Goal: Submit feedback/report problem: Submit feedback/report problem

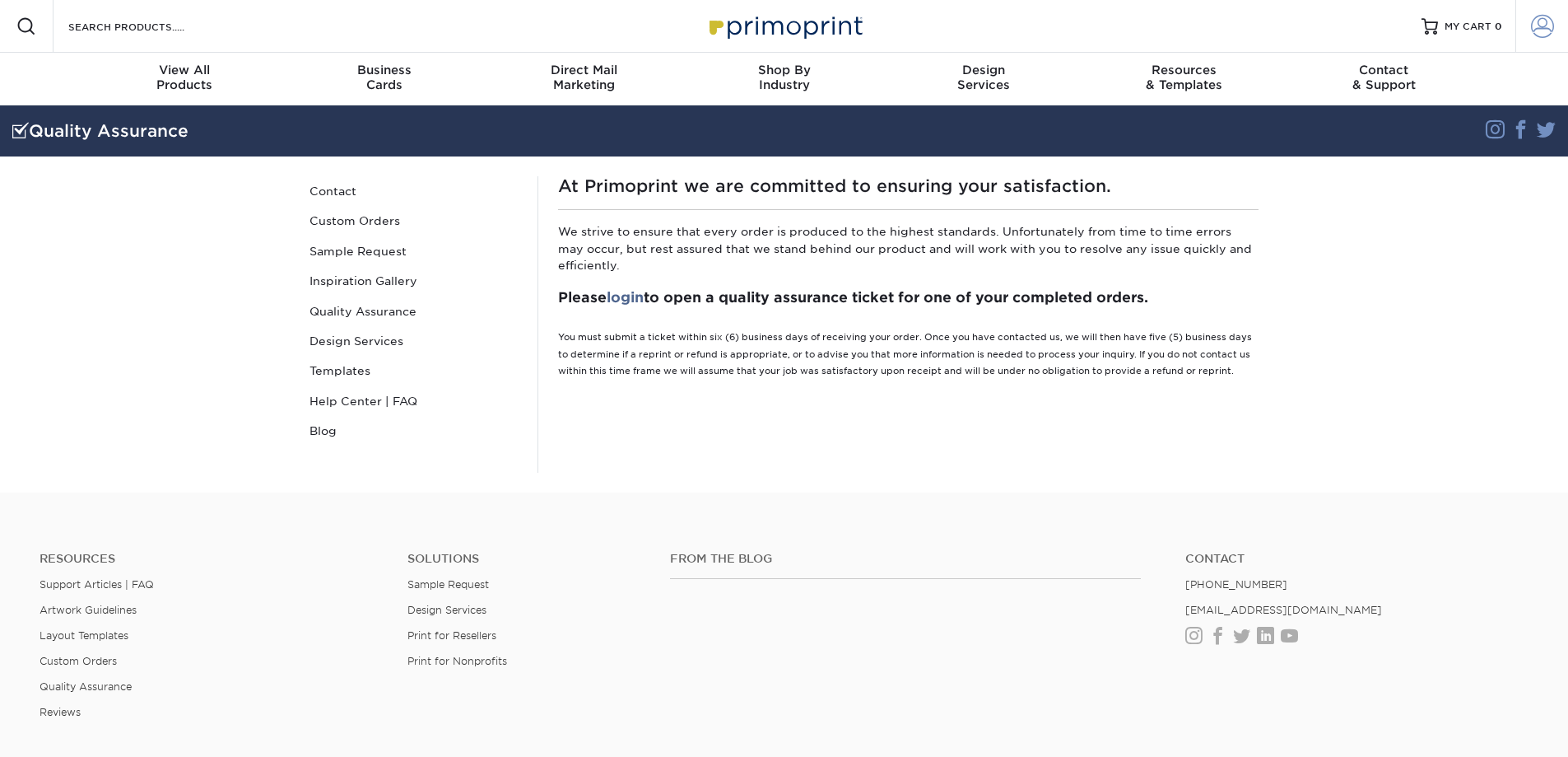
type input "[EMAIL_ADDRESS][DOMAIN_NAME]"
click at [1566, 23] on link "Account" at bounding box center [1542, 26] width 52 height 52
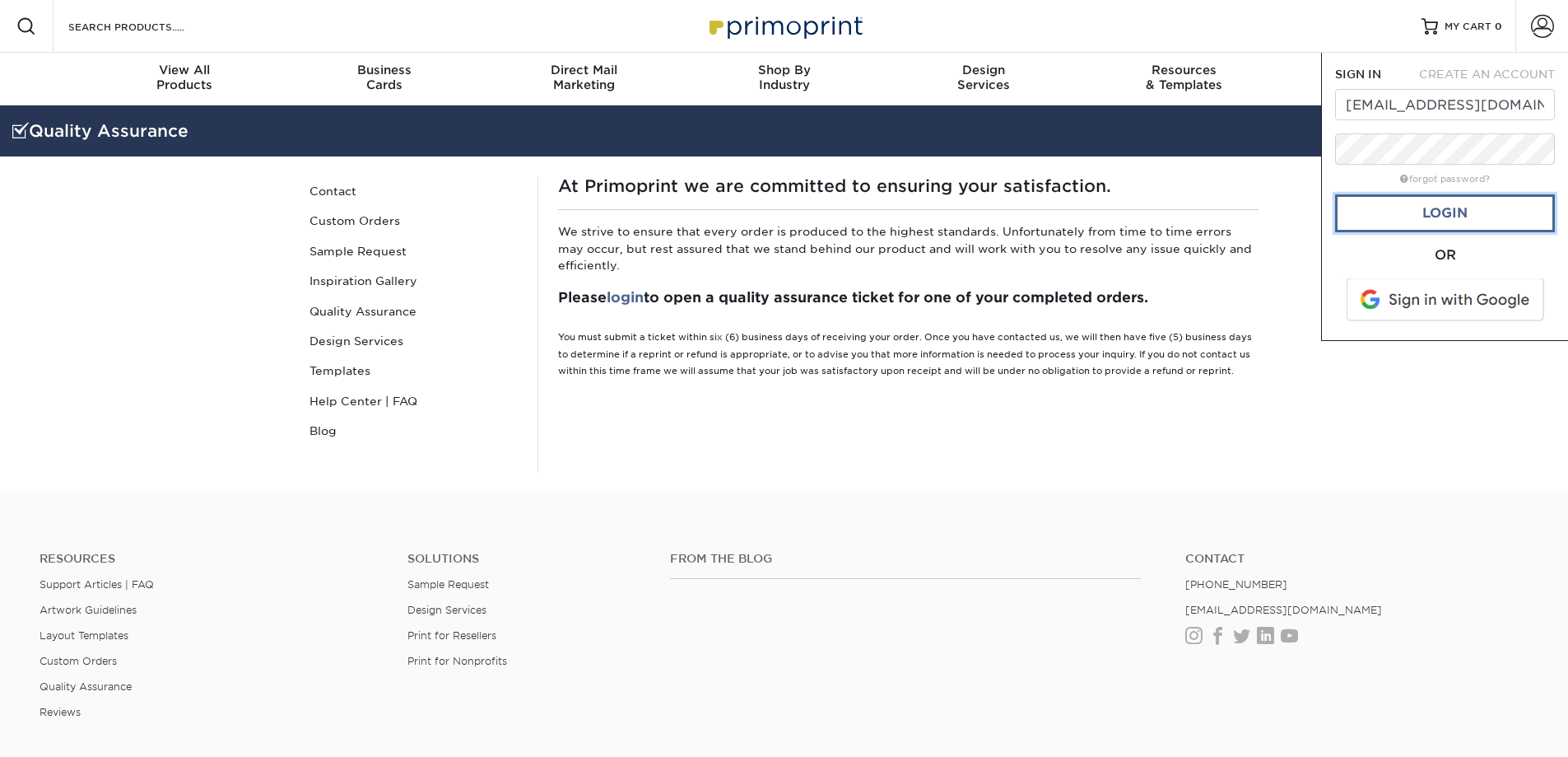
click at [1483, 208] on link "Login" at bounding box center [1444, 213] width 219 height 38
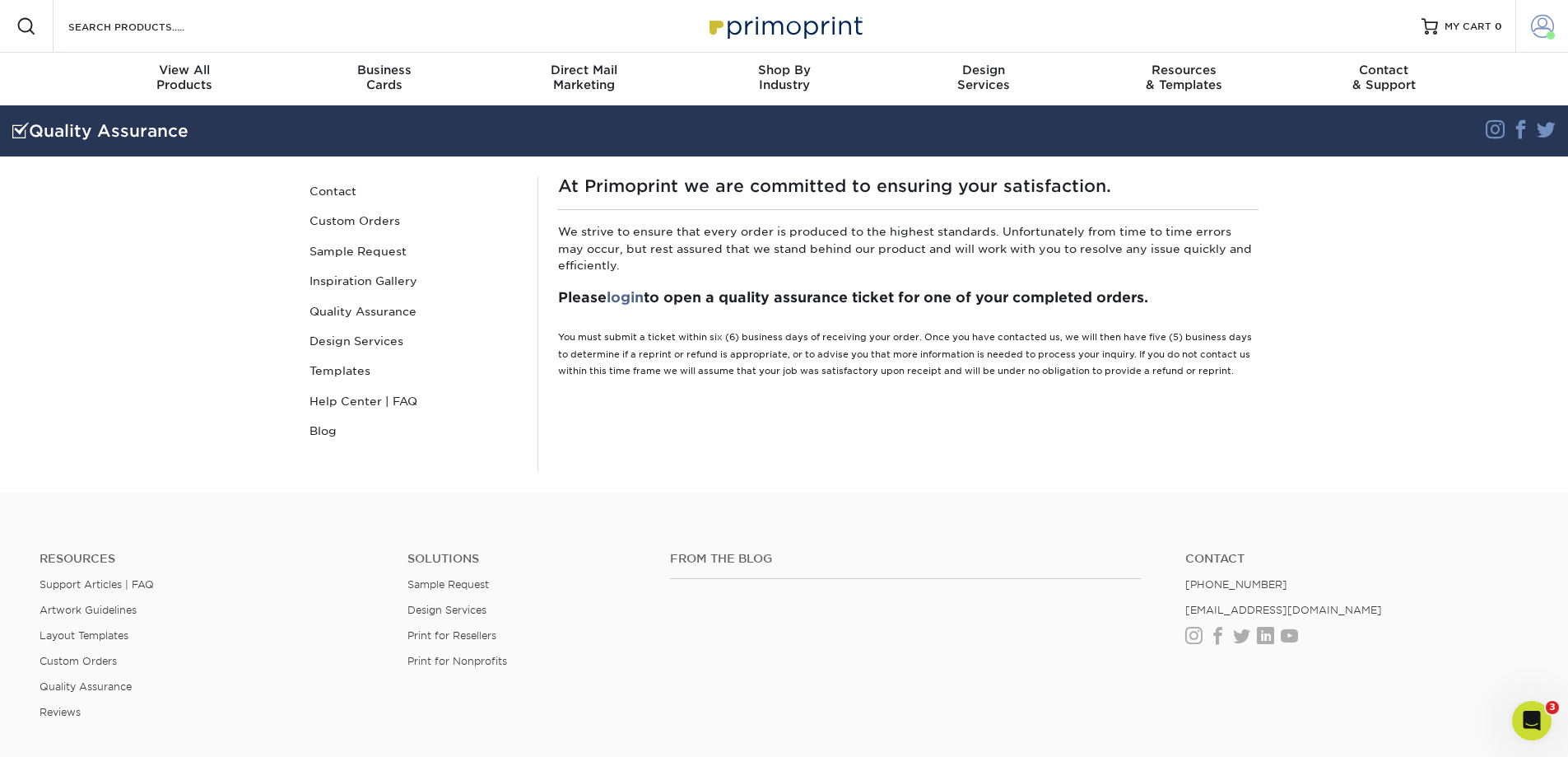
click at [1546, 24] on span at bounding box center [1543, 26] width 23 height 23
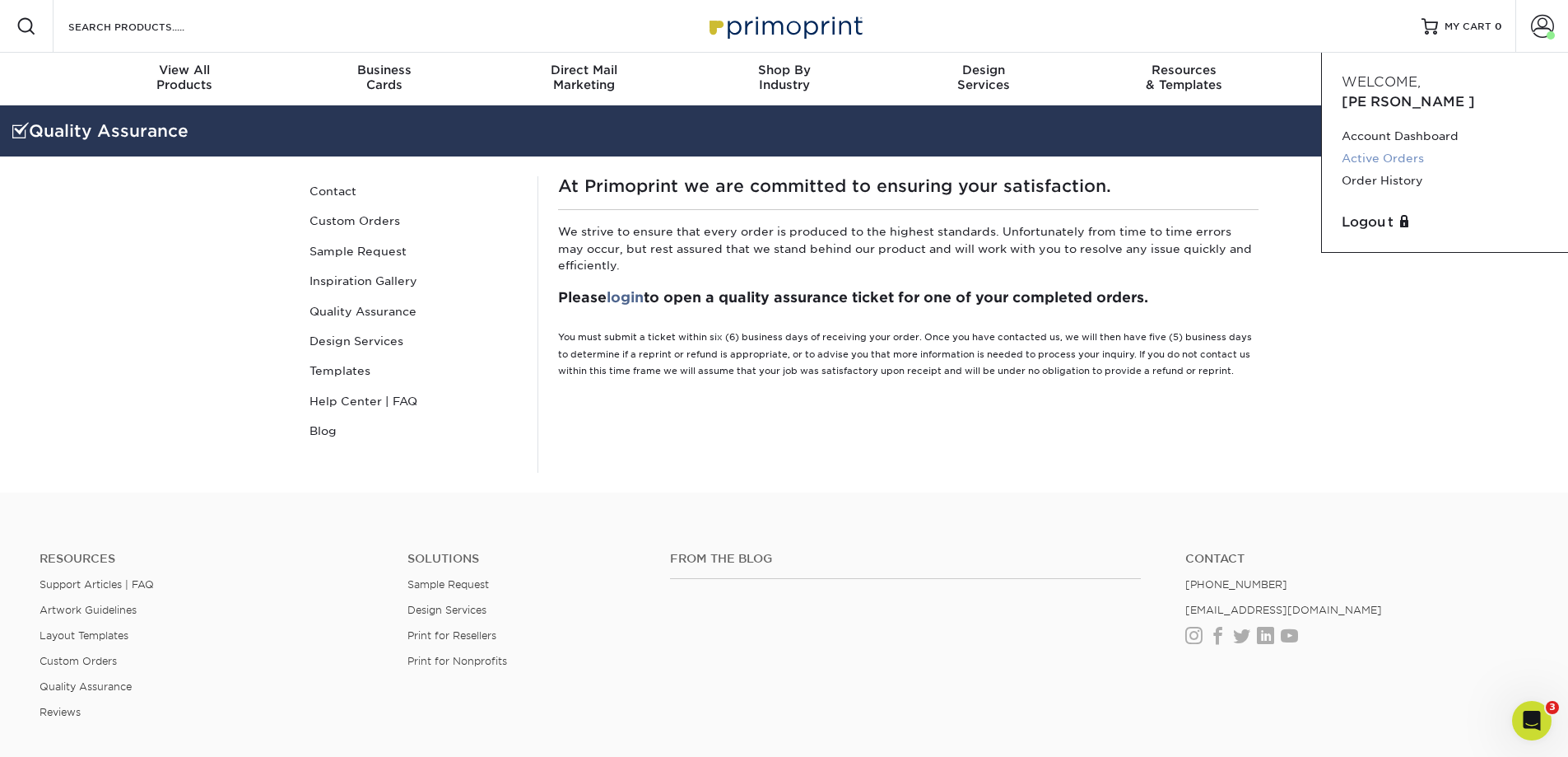
click at [1395, 147] on link "Active Orders" at bounding box center [1445, 158] width 207 height 23
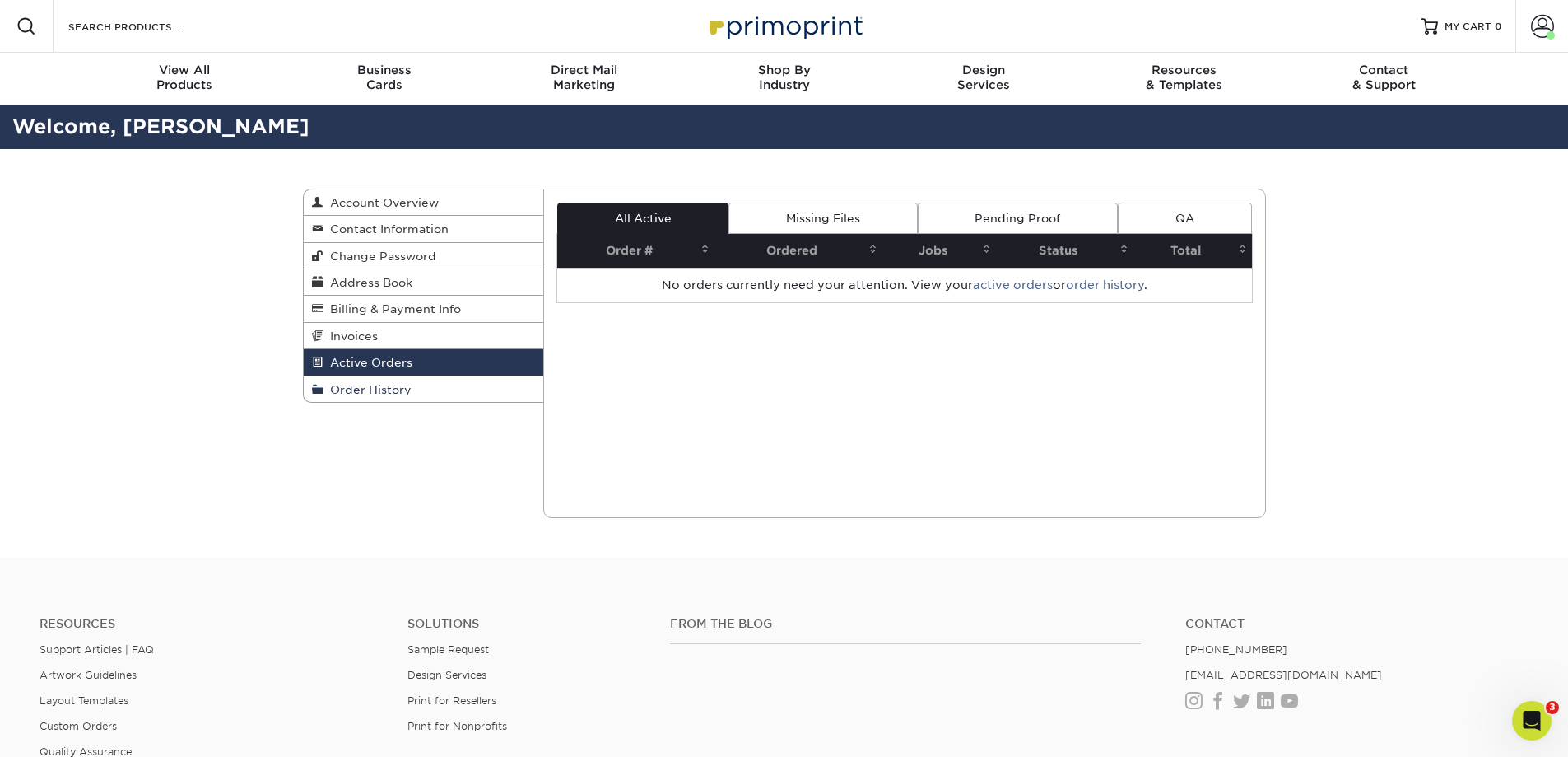
click at [381, 385] on span "Order History" at bounding box center [368, 389] width 89 height 14
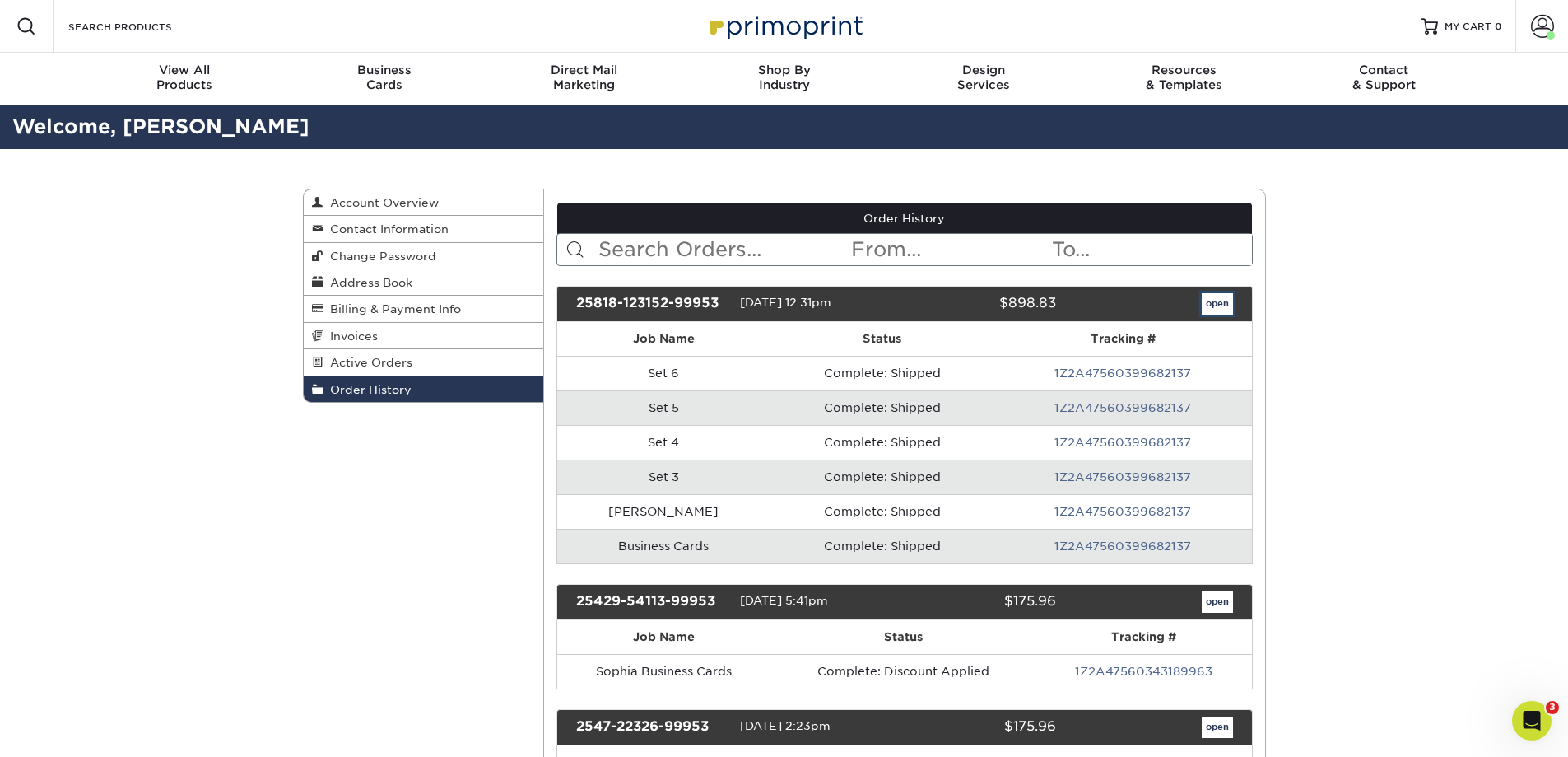
click at [1222, 303] on link "open" at bounding box center [1218, 304] width 32 height 22
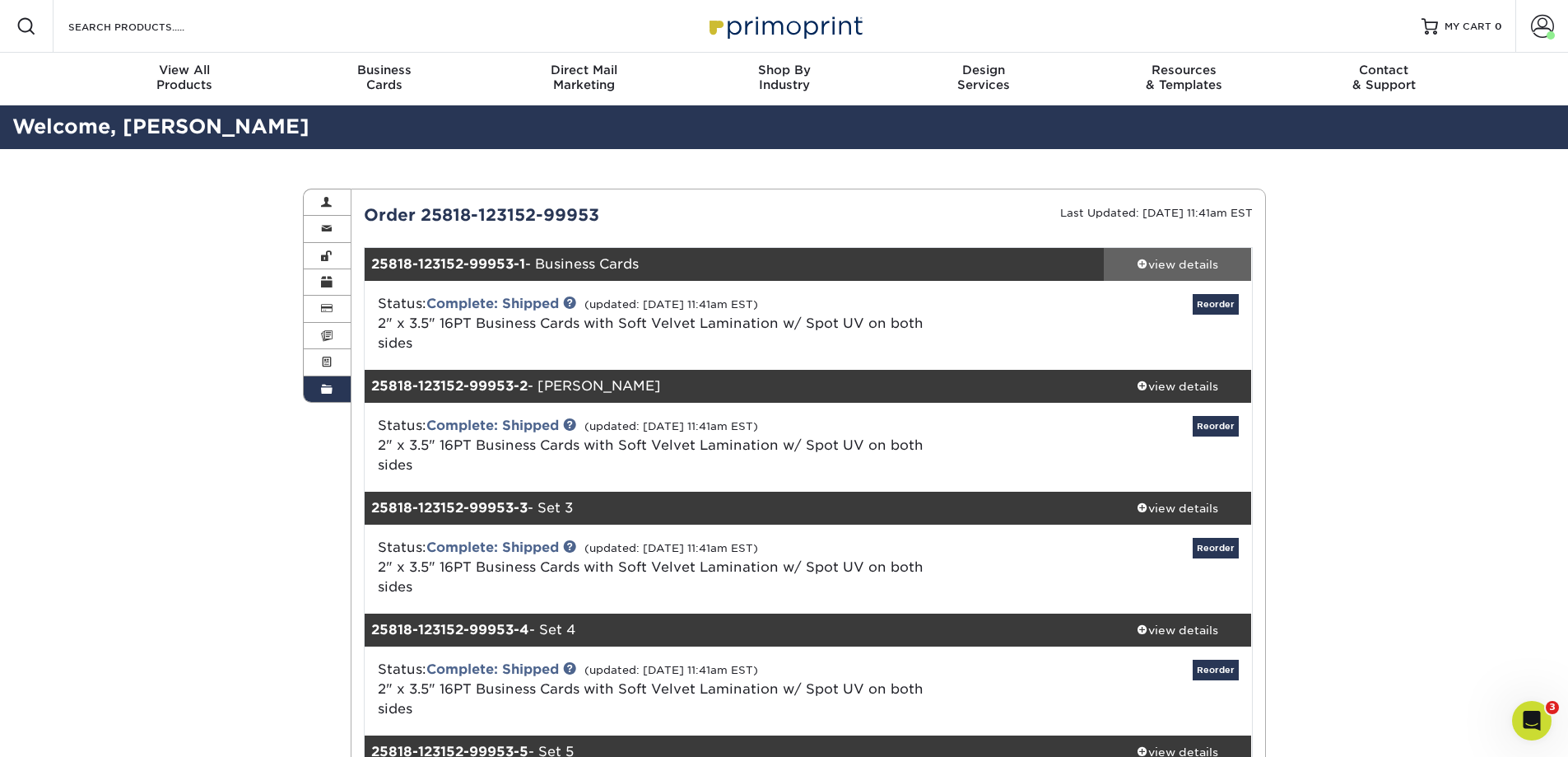
click at [1157, 260] on div "view details" at bounding box center [1178, 264] width 148 height 16
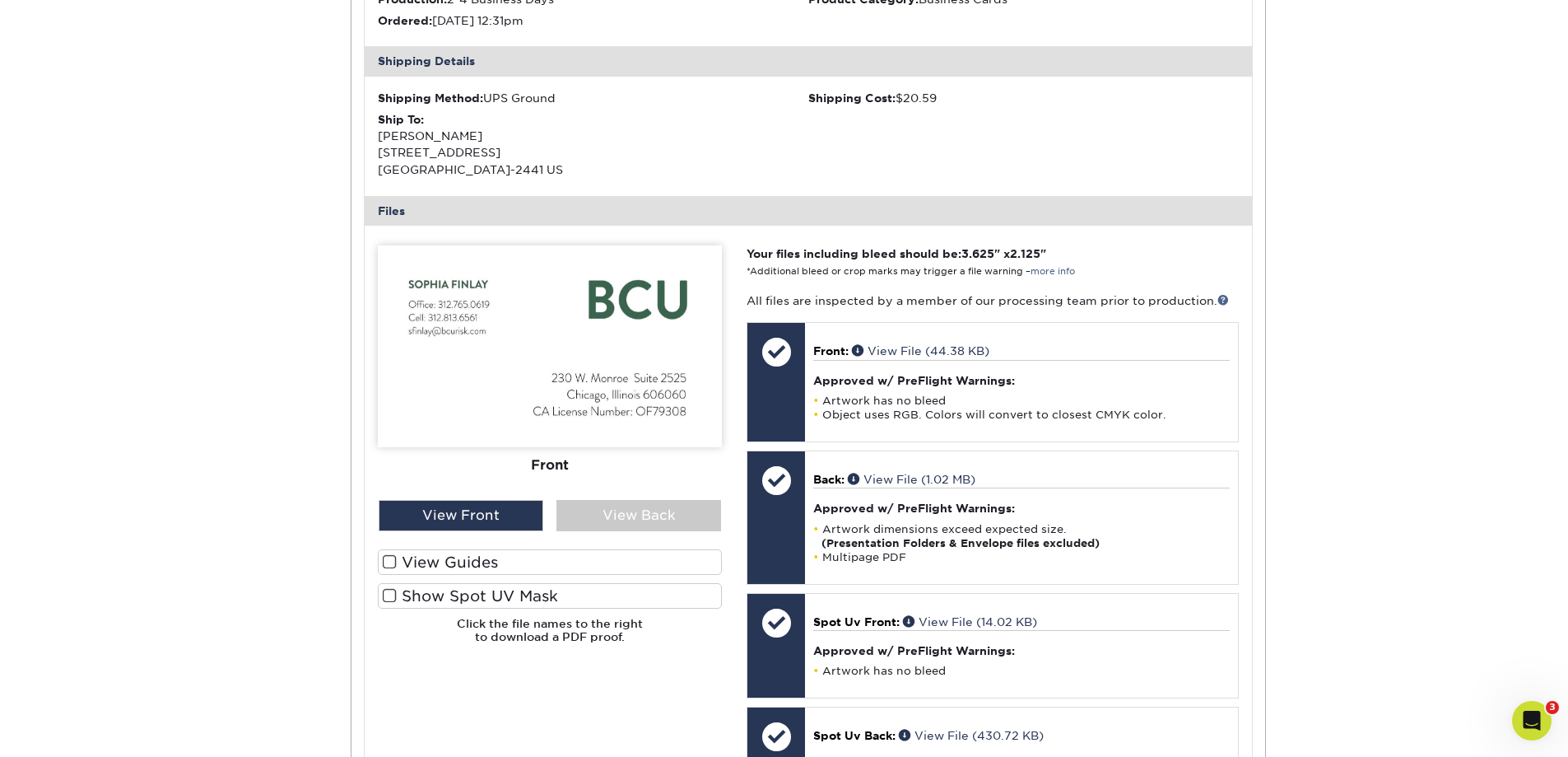
scroll to position [494, 0]
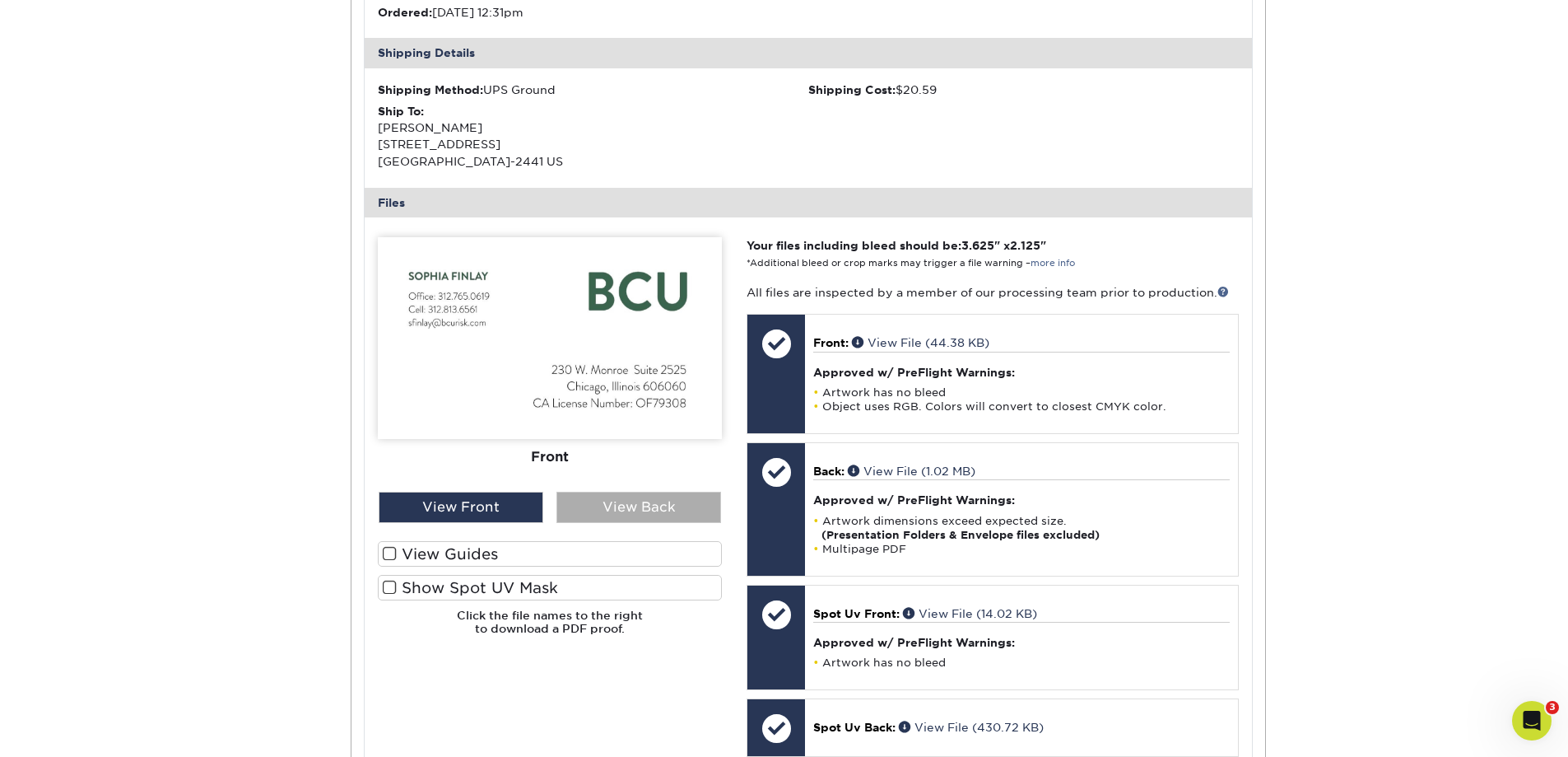
click at [658, 508] on div "View Back" at bounding box center [639, 507] width 164 height 32
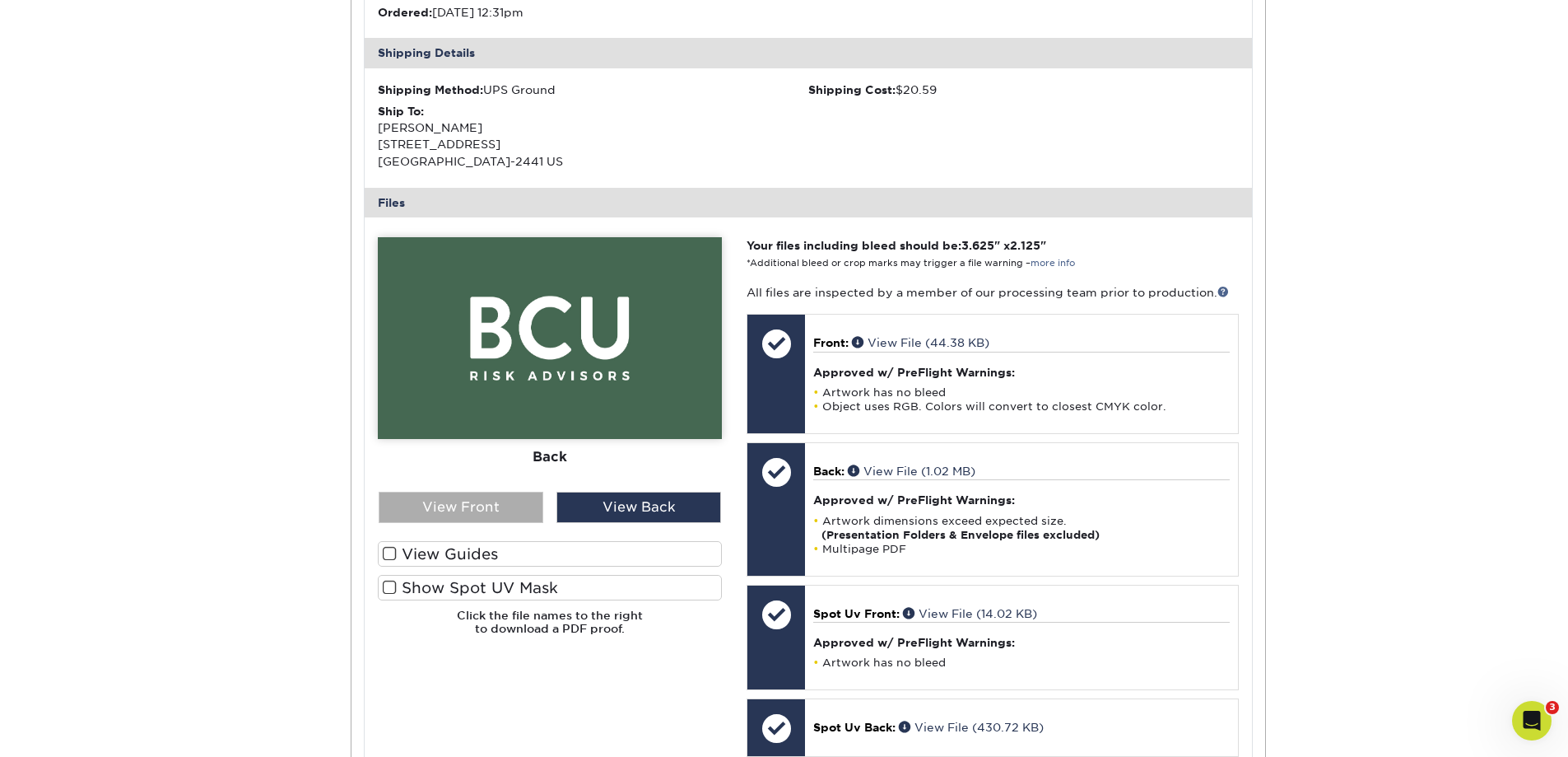
click at [473, 507] on div "View Front" at bounding box center [461, 507] width 164 height 32
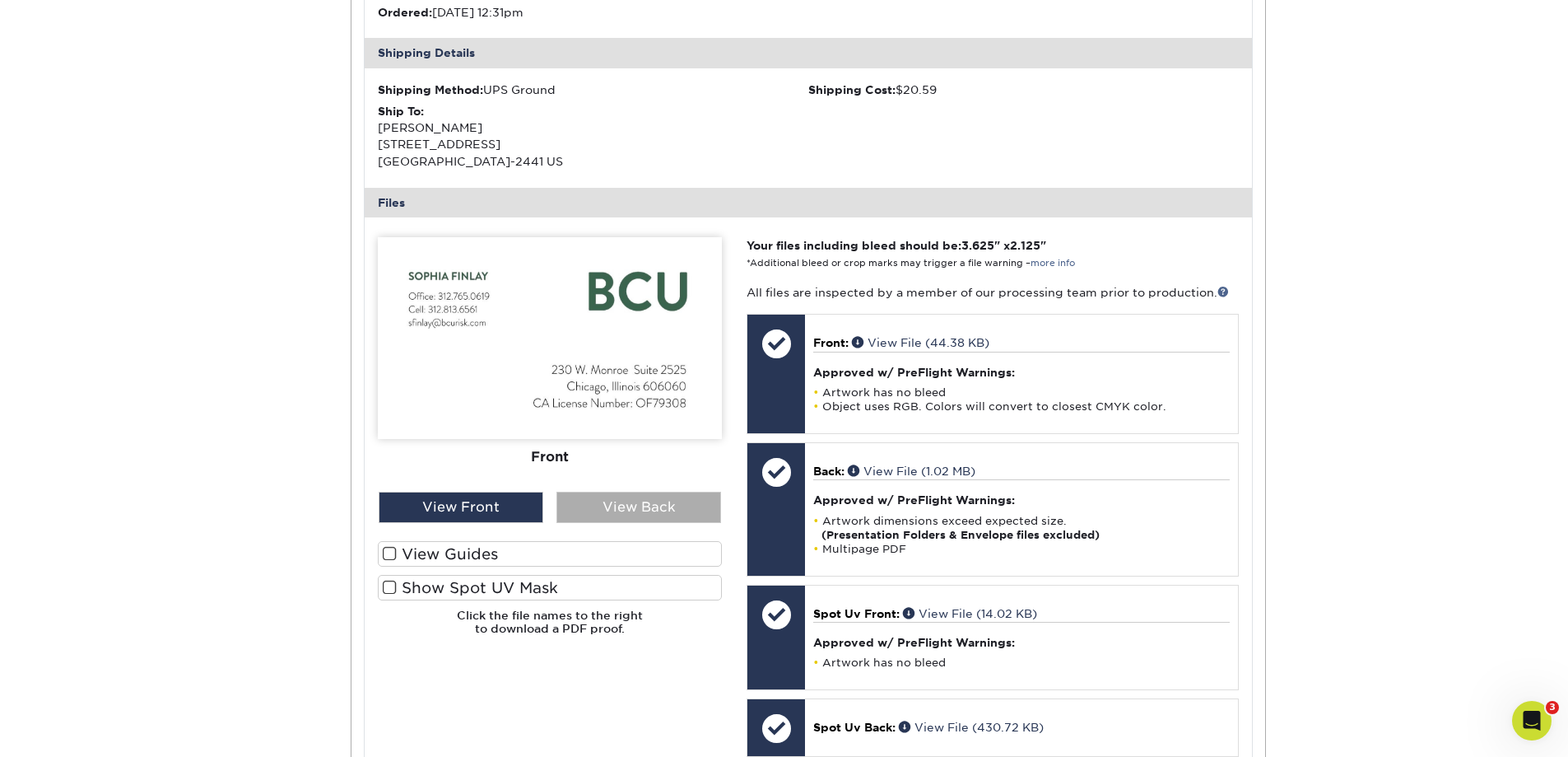
click at [621, 503] on div "View Back" at bounding box center [639, 507] width 164 height 32
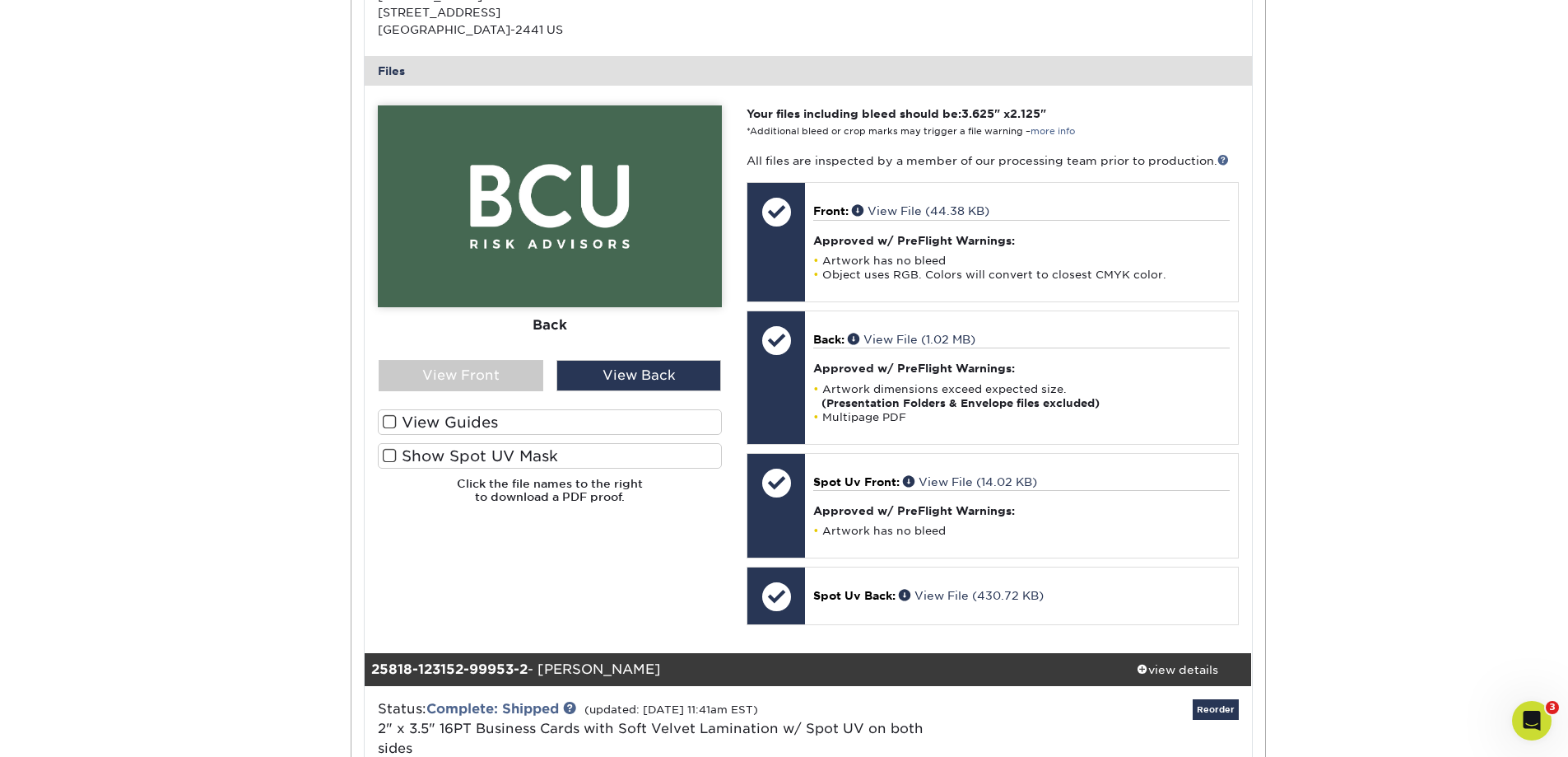
scroll to position [412, 0]
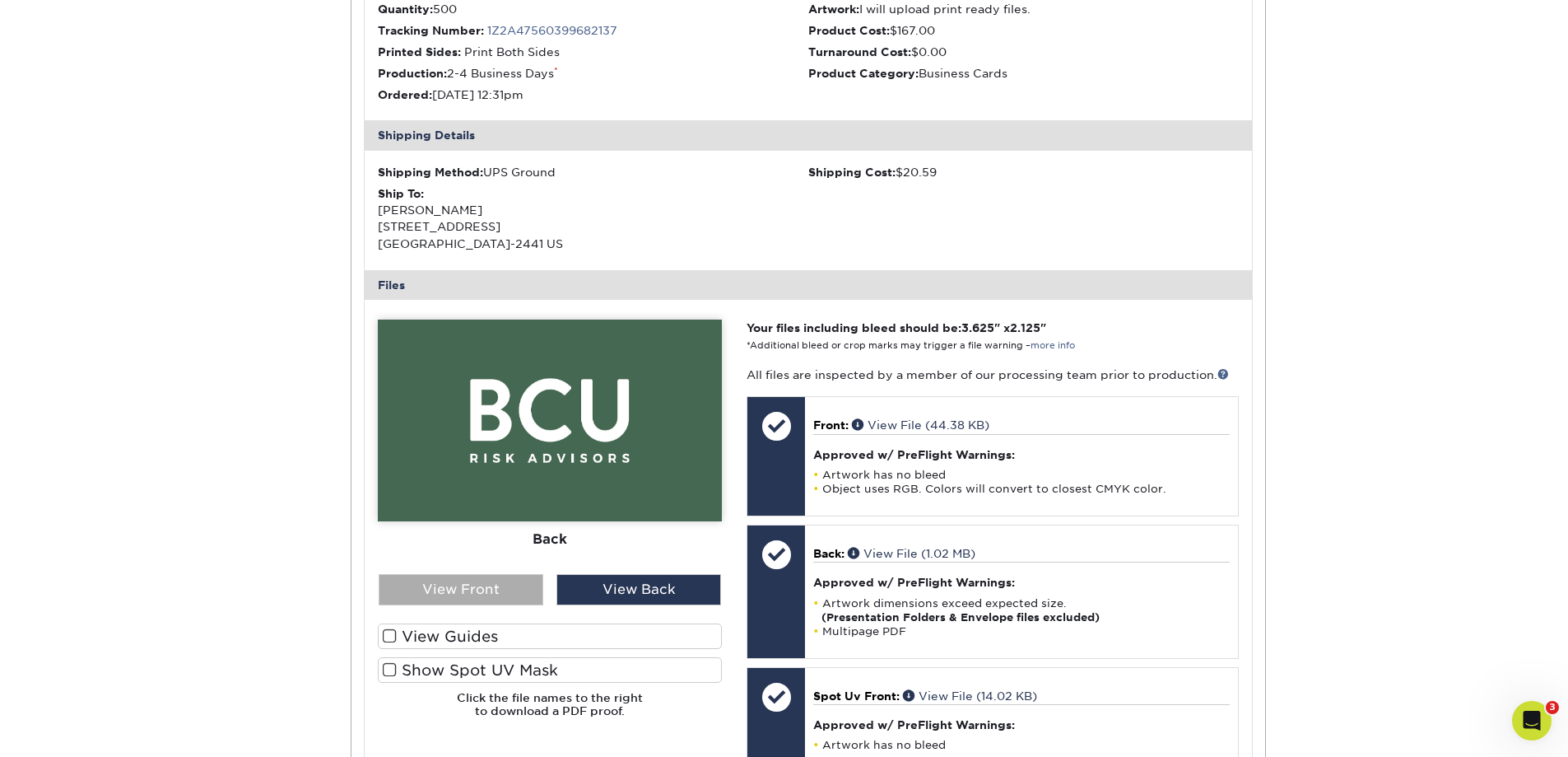
click at [492, 591] on div "View Front" at bounding box center [461, 589] width 164 height 32
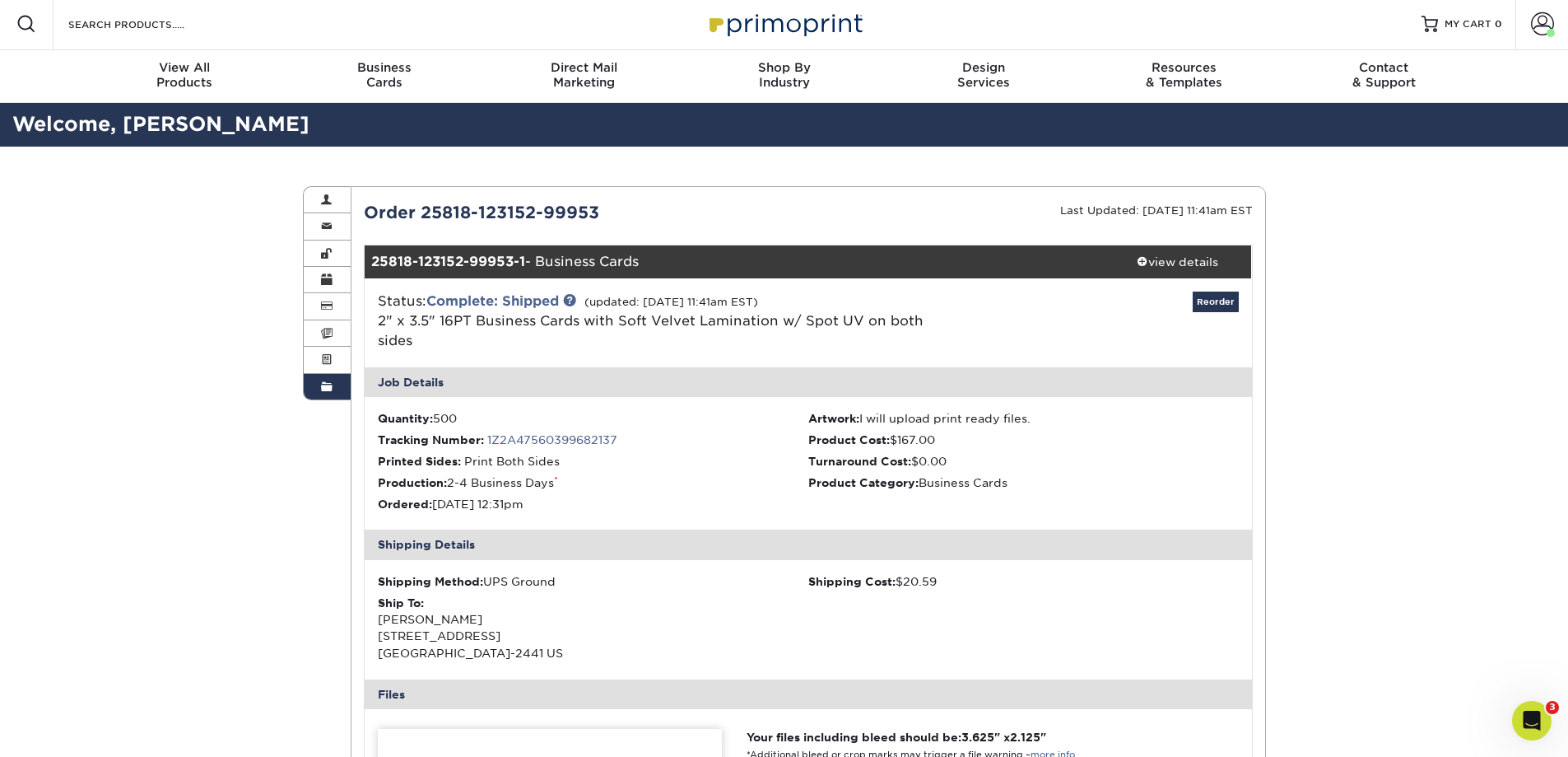
scroll to position [0, 0]
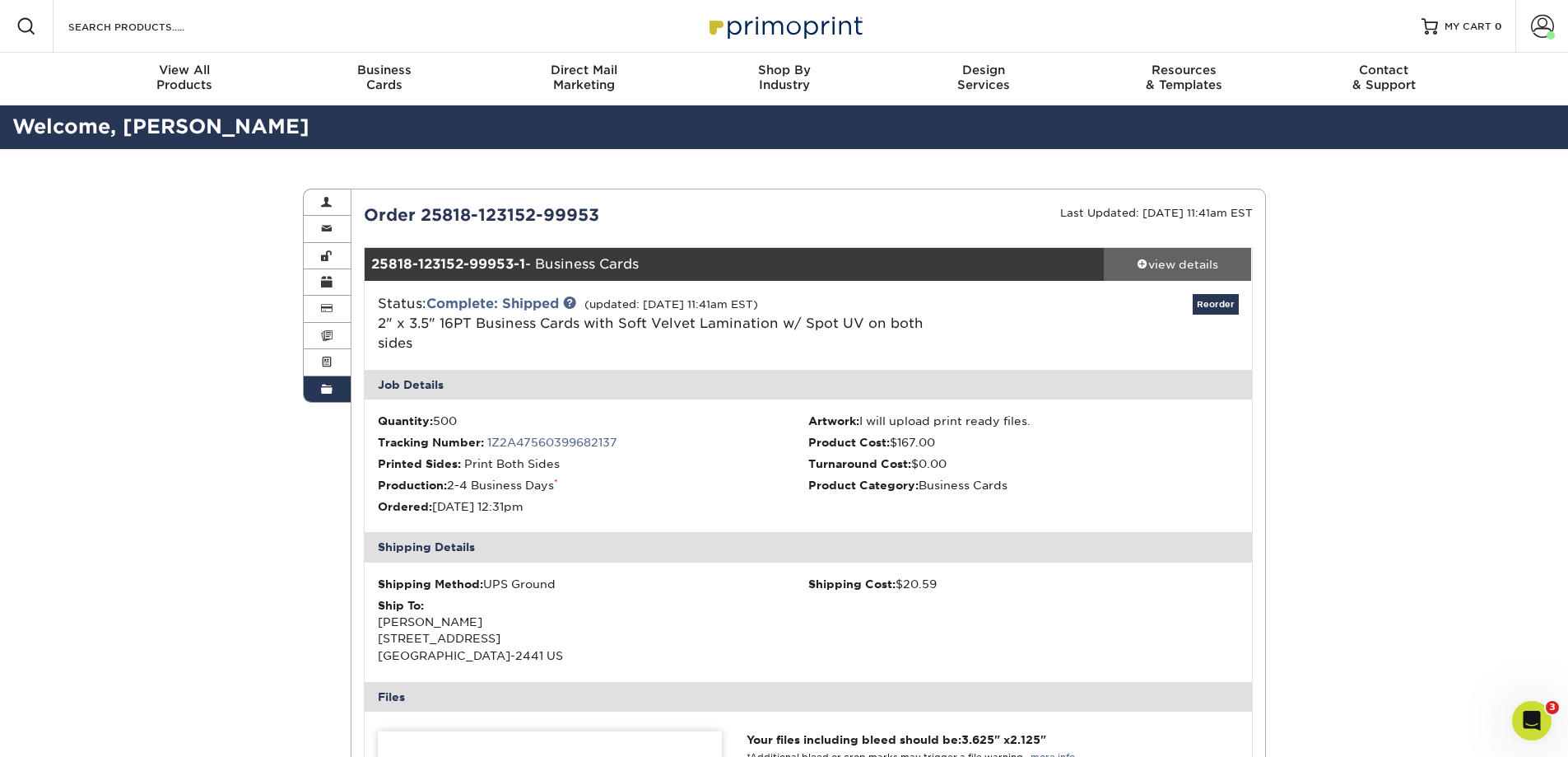
click at [1185, 265] on div "view details" at bounding box center [1178, 264] width 148 height 16
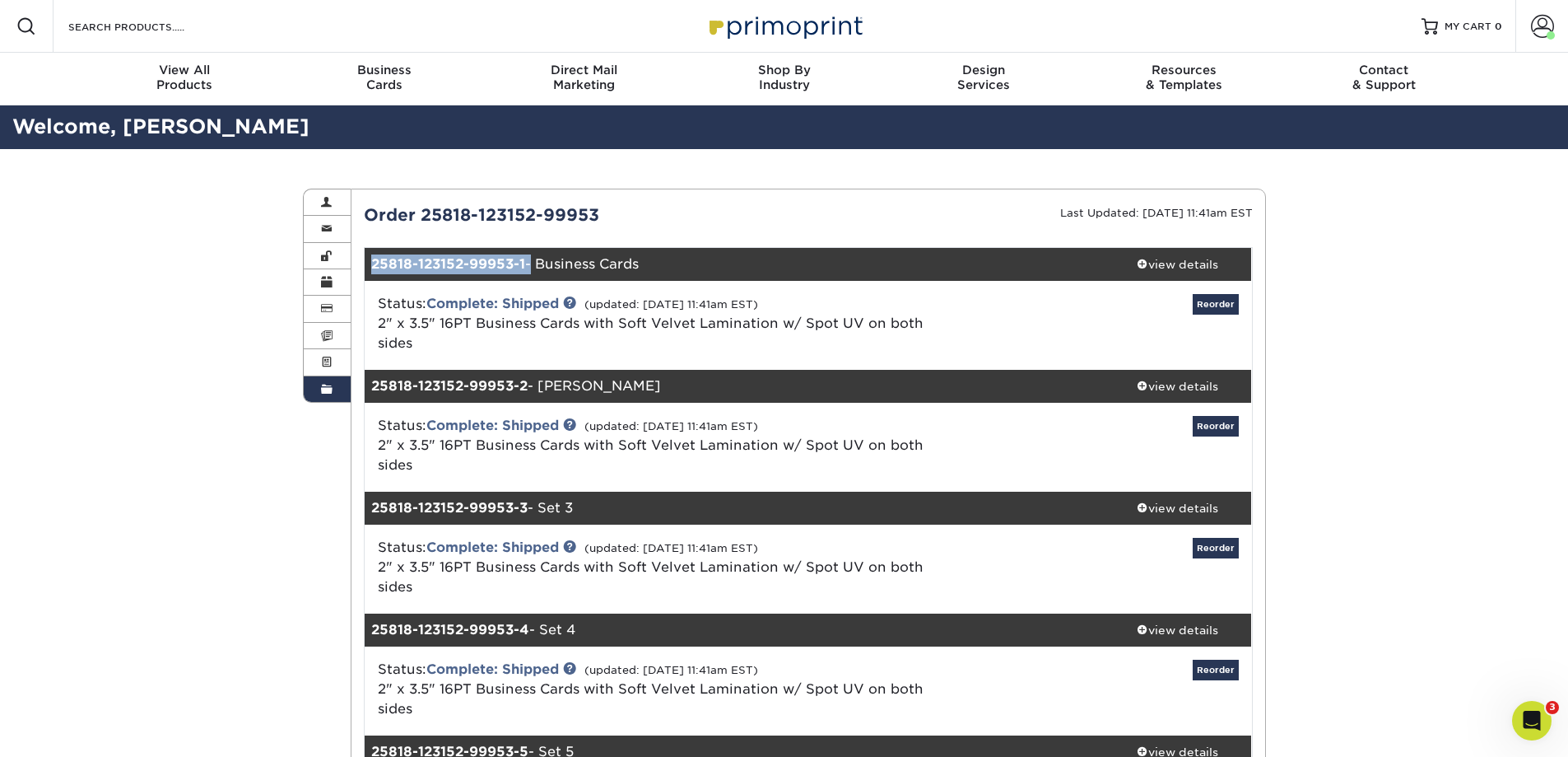
drag, startPoint x: 529, startPoint y: 264, endPoint x: 356, endPoint y: 264, distance: 173.0
click at [356, 264] on div "Current Orders 0 Active 0 Missing Files Pending Proofs $0.00" at bounding box center [808, 668] width 914 height 932
copy div "25818-123152-99953-1"
click at [328, 224] on span at bounding box center [326, 229] width 12 height 14
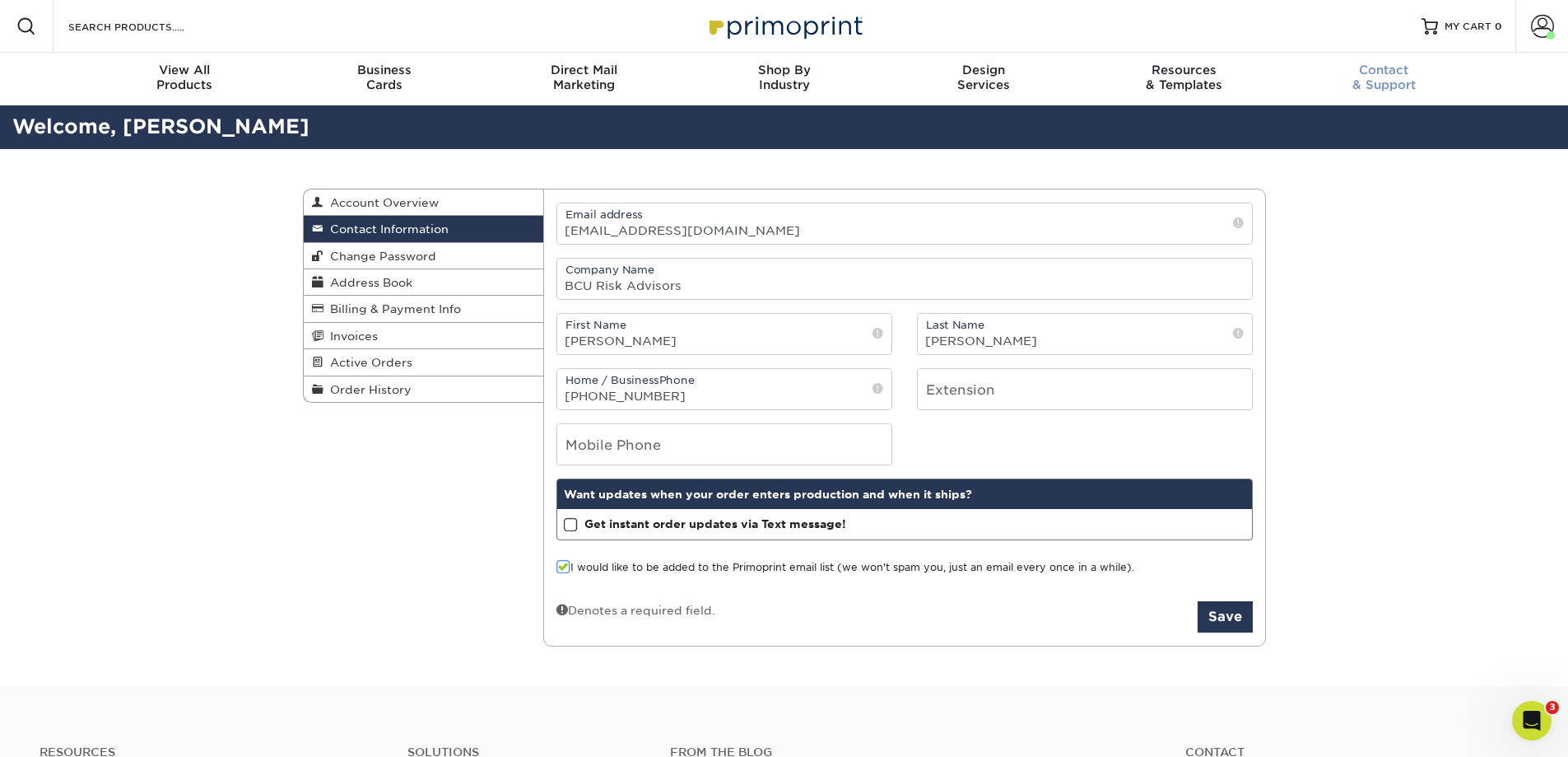
click at [1400, 73] on span "Contact" at bounding box center [1384, 70] width 200 height 14
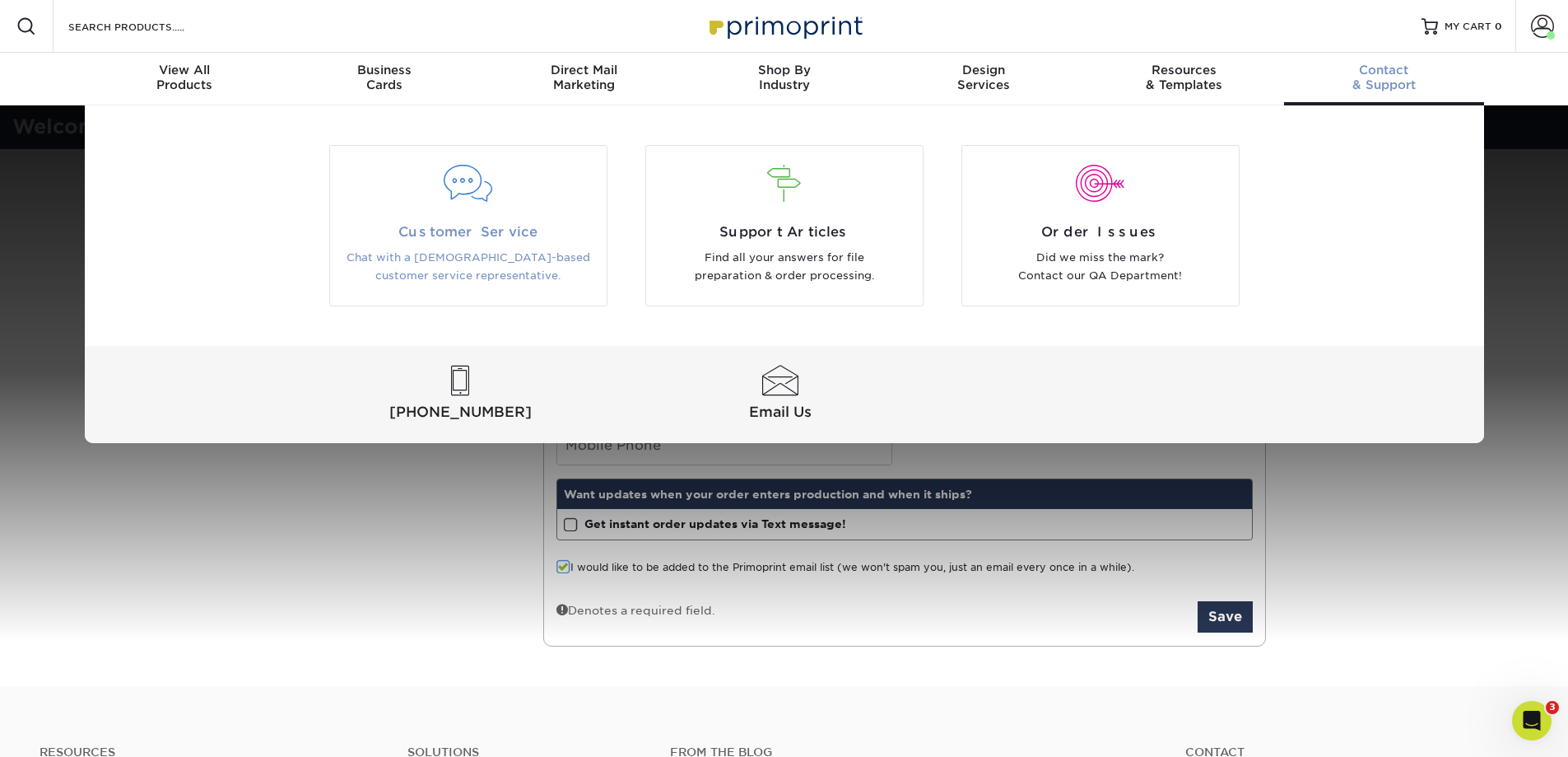
click at [506, 211] on div at bounding box center [468, 193] width 276 height 57
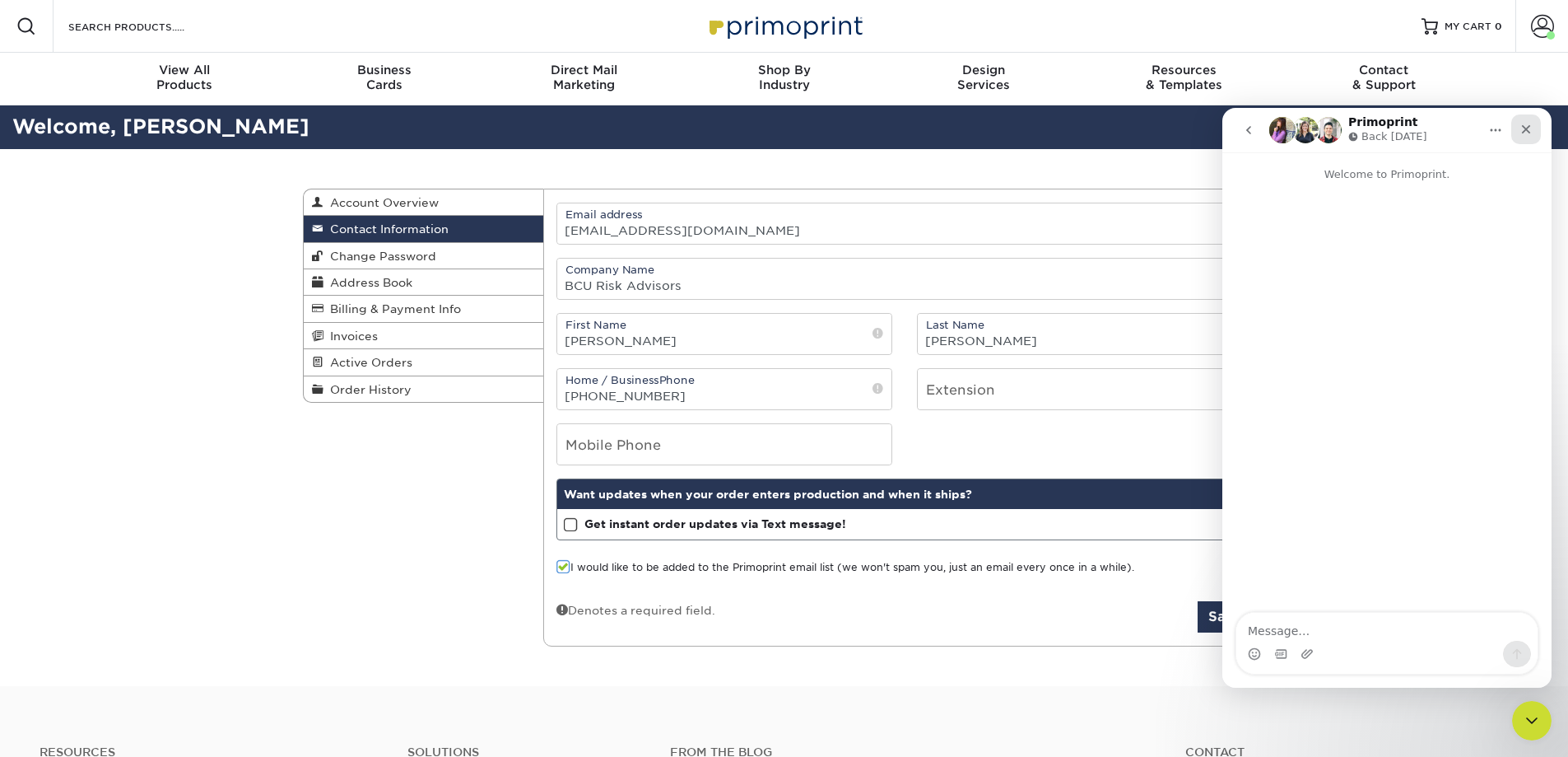
click at [1529, 129] on icon "Close" at bounding box center [1526, 129] width 14 height 14
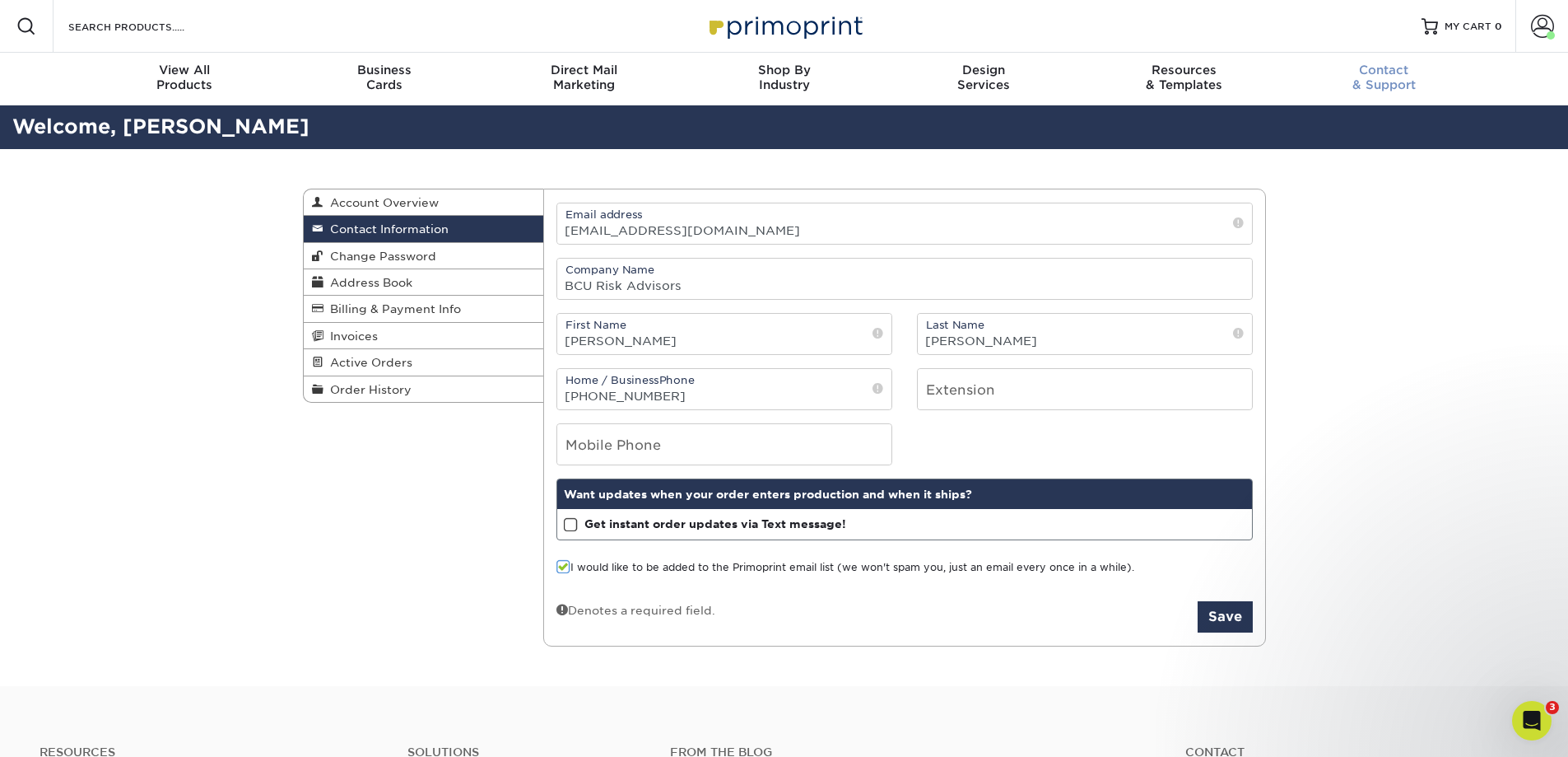
click at [1393, 78] on div "Contact & Support" at bounding box center [1384, 77] width 200 height 30
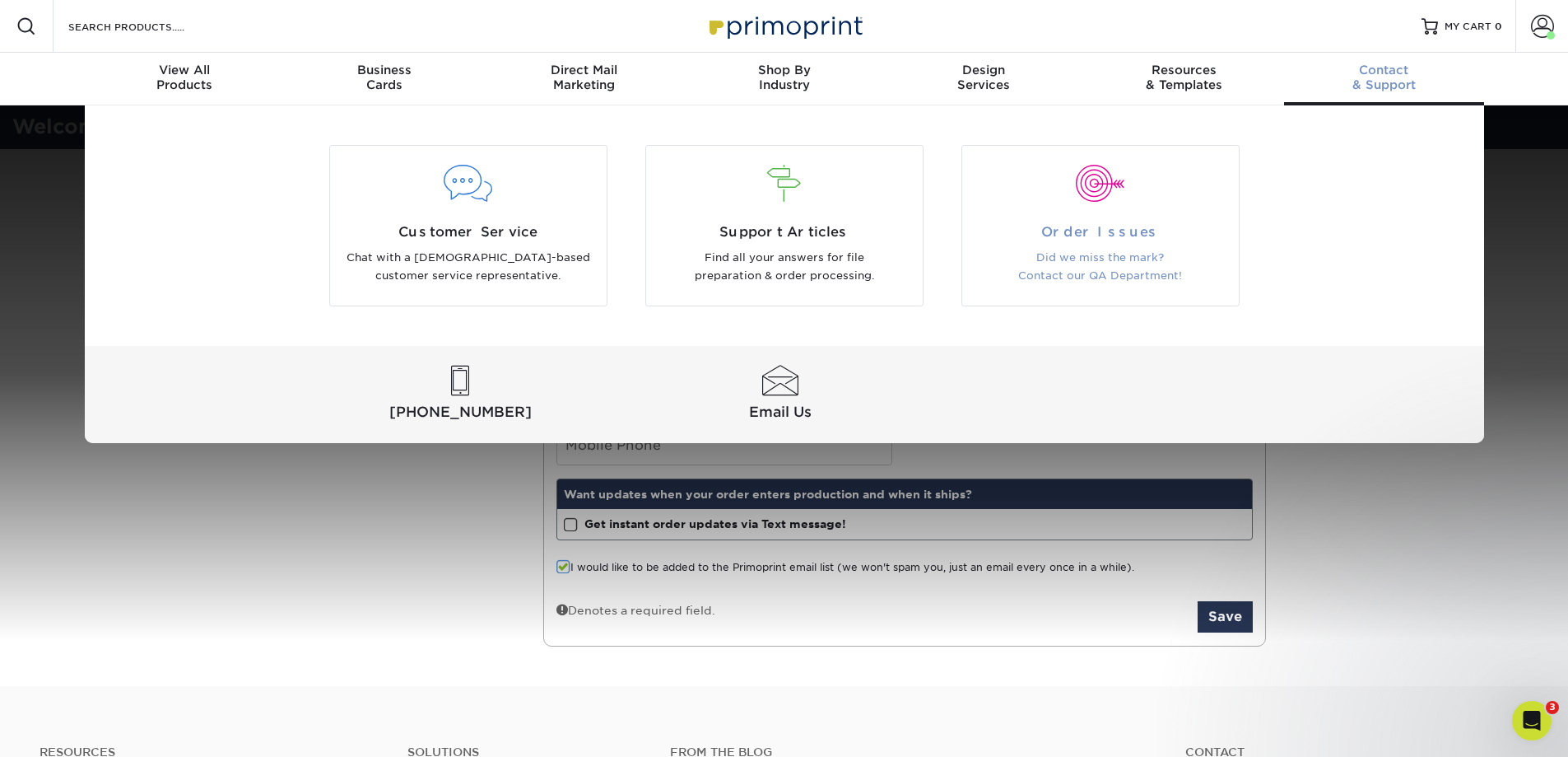
click at [1137, 205] on div at bounding box center [1100, 193] width 276 height 57
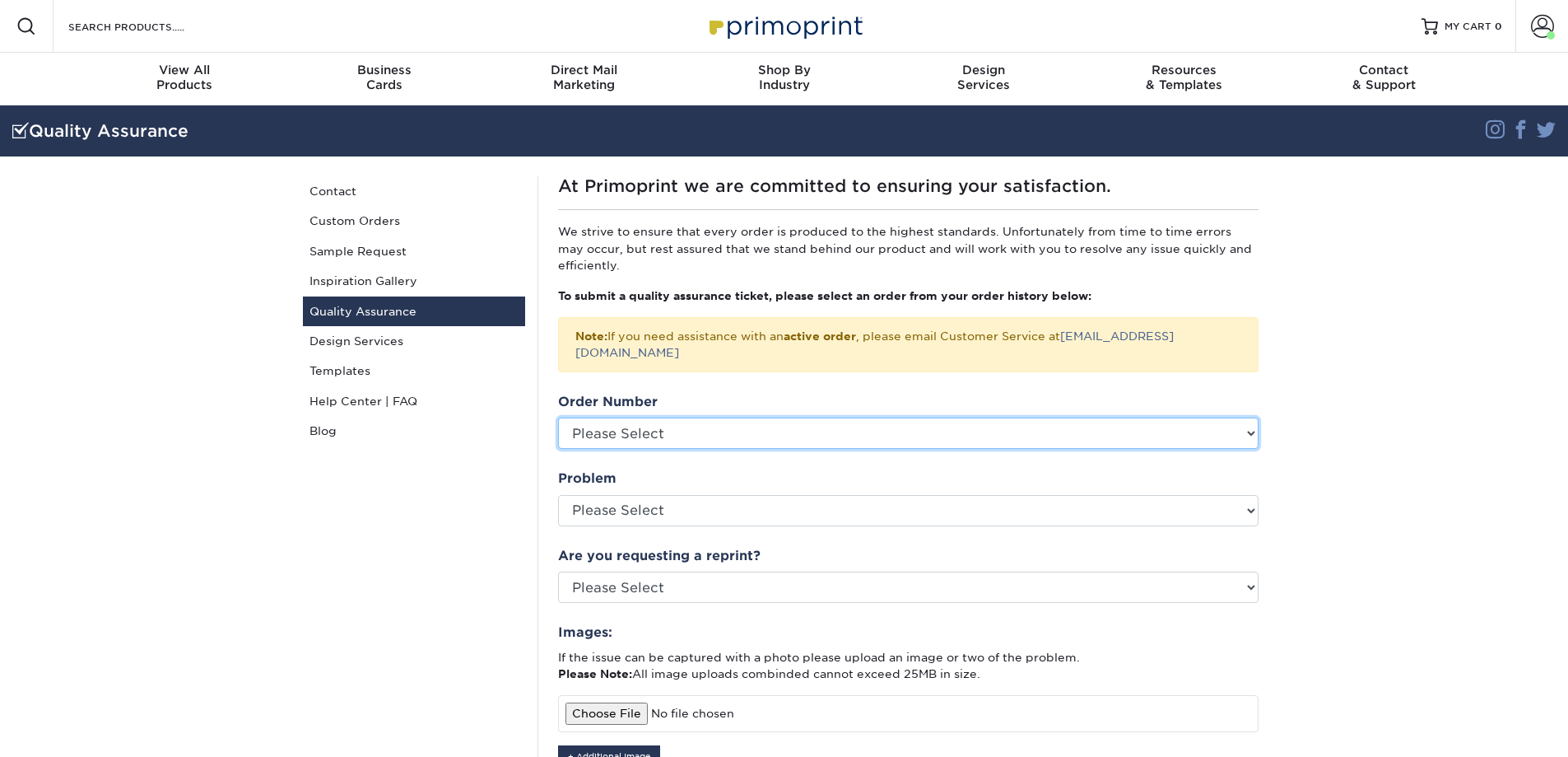
click at [730, 417] on select "Please Select P2181415 P2157154 P2154064 P2153361 P2144974 P2124664 P2123077 P2…" at bounding box center [909, 433] width 701 height 32
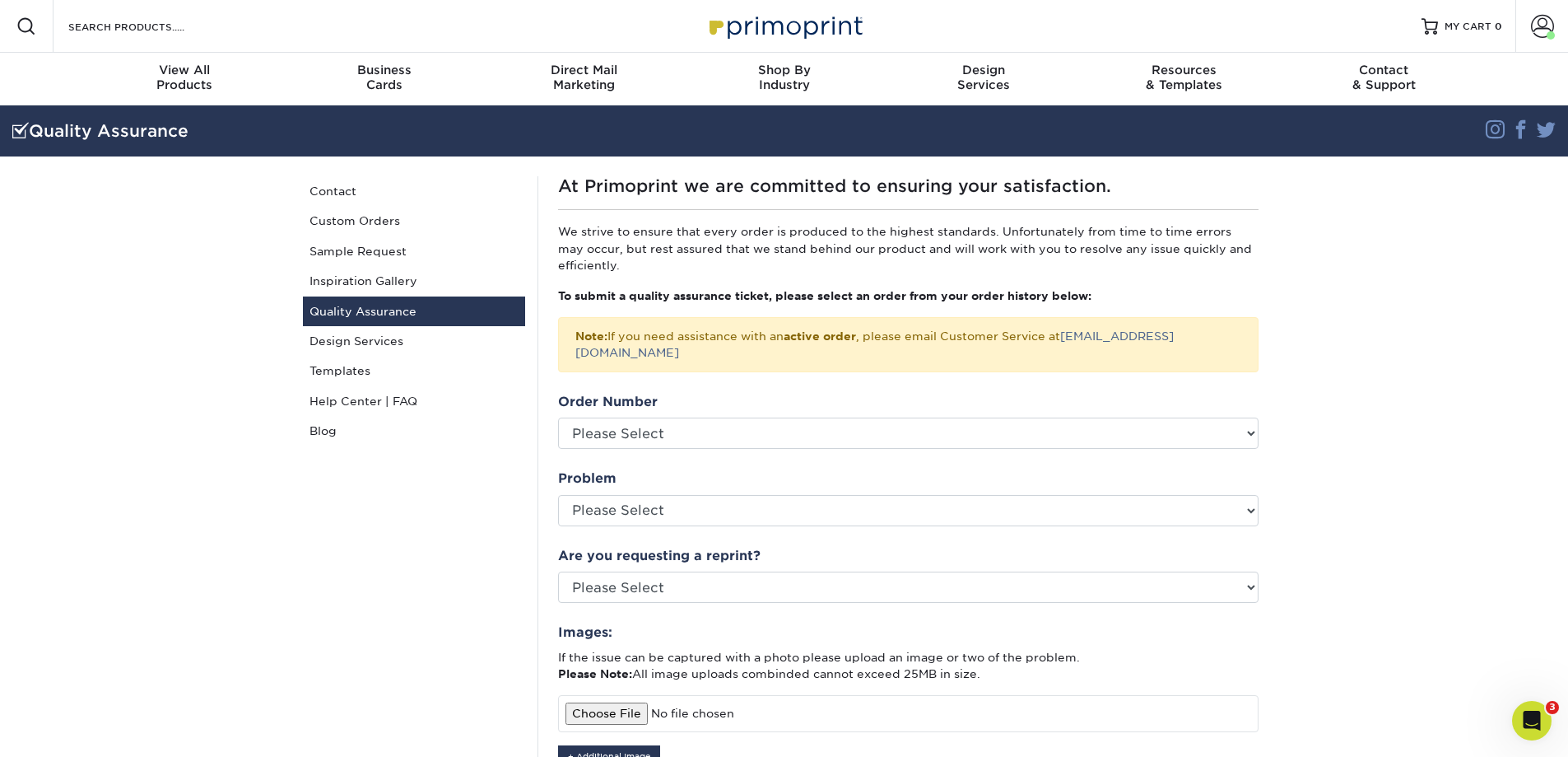
drag, startPoint x: 1533, startPoint y: 315, endPoint x: 1424, endPoint y: 312, distance: 109.0
click at [1534, 314] on section "Quality Assurance Instagram Facebook Twitter Quality Assurance Contact Custom O…" at bounding box center [784, 586] width 1568 height 961
click at [1547, 24] on span at bounding box center [1543, 26] width 23 height 23
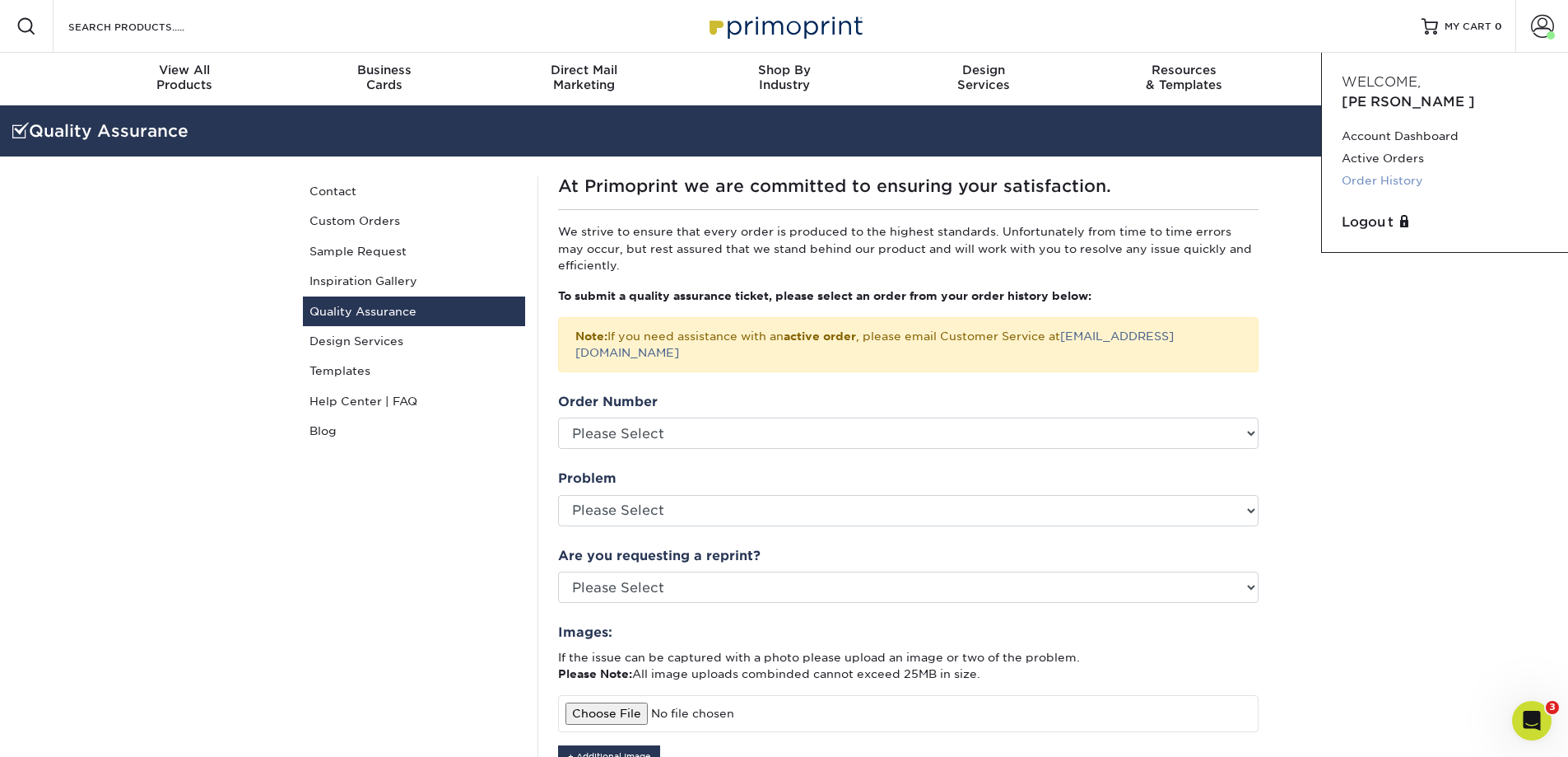
click at [1389, 170] on link "Order History" at bounding box center [1445, 181] width 207 height 23
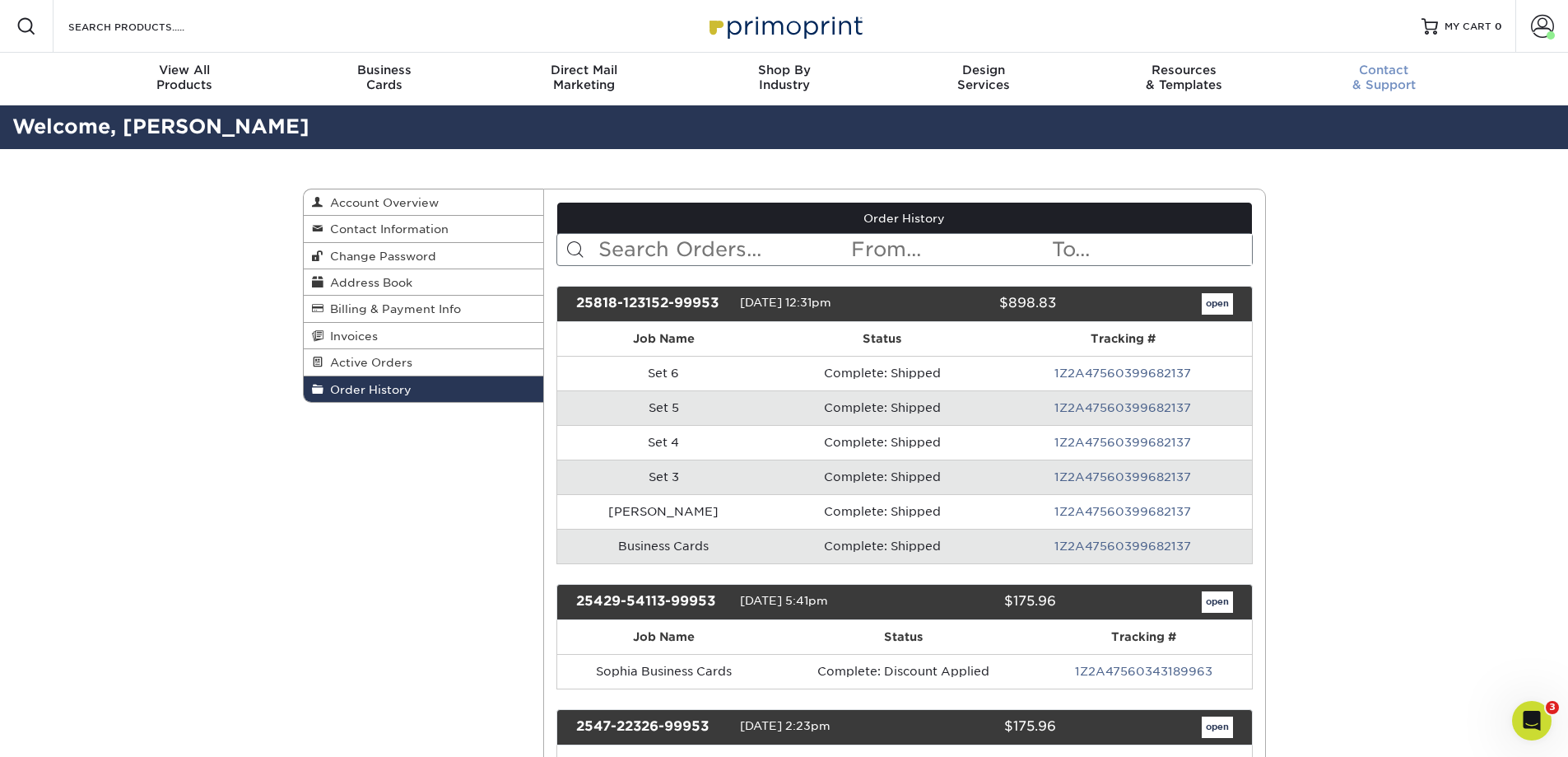
click at [1387, 65] on span "Contact" at bounding box center [1384, 70] width 200 height 14
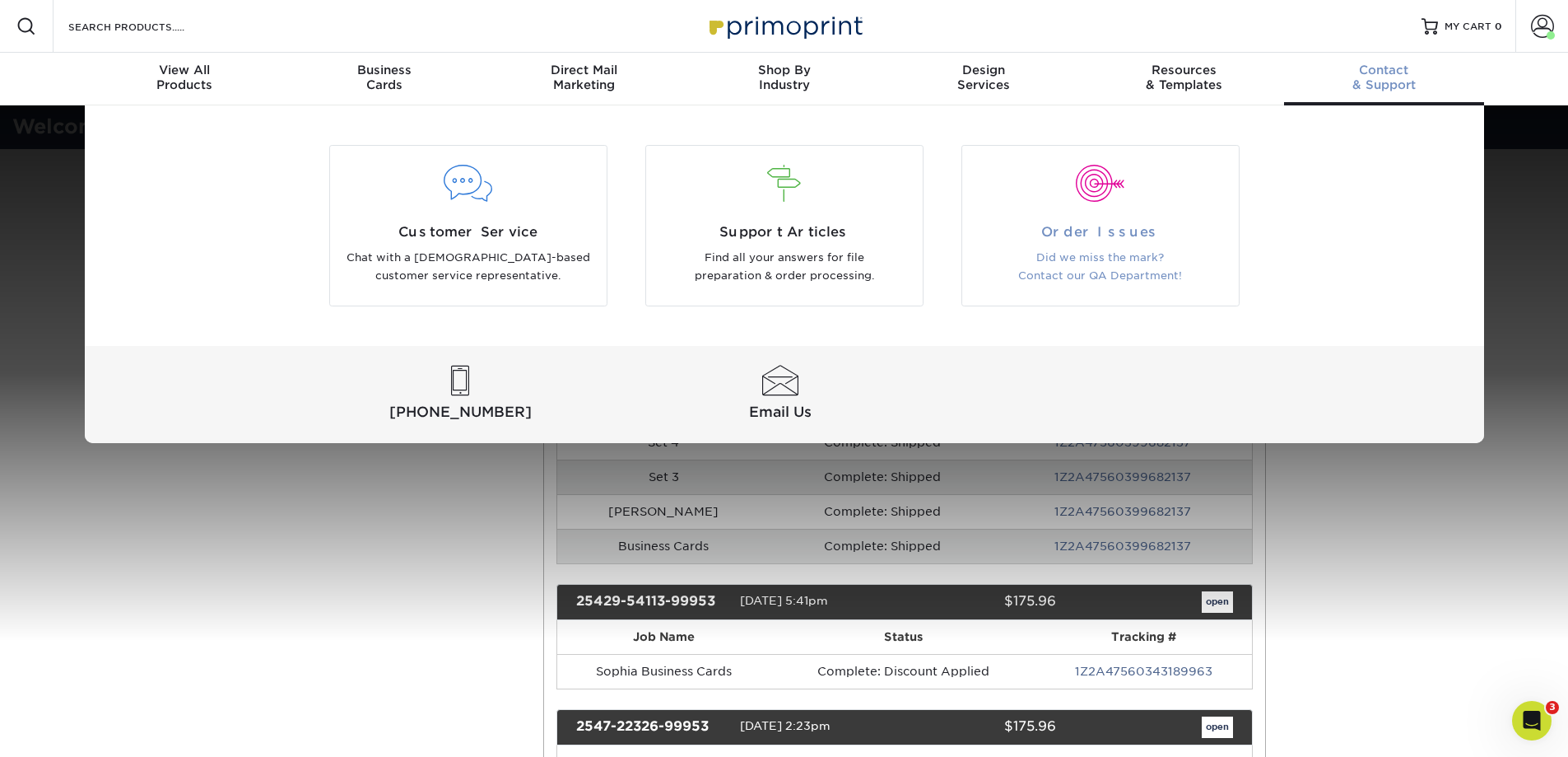
click at [1140, 234] on span "Order Issues" at bounding box center [1100, 232] width 252 height 20
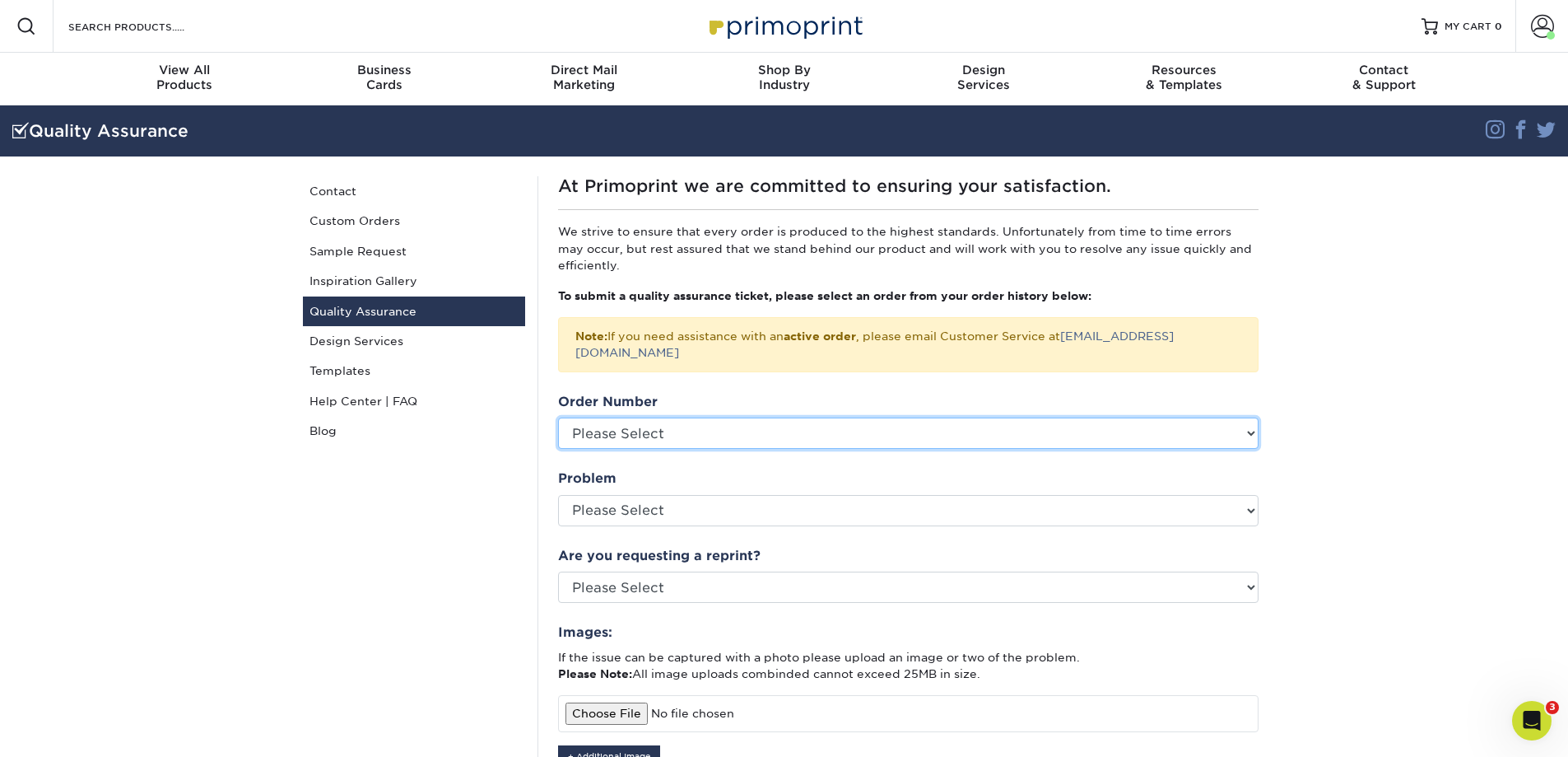
click at [879, 423] on select "Please Select P2181415 P2157154 P2154064 P2153361 P2144974 P2124664 P2123077 P2…" at bounding box center [909, 433] width 701 height 32
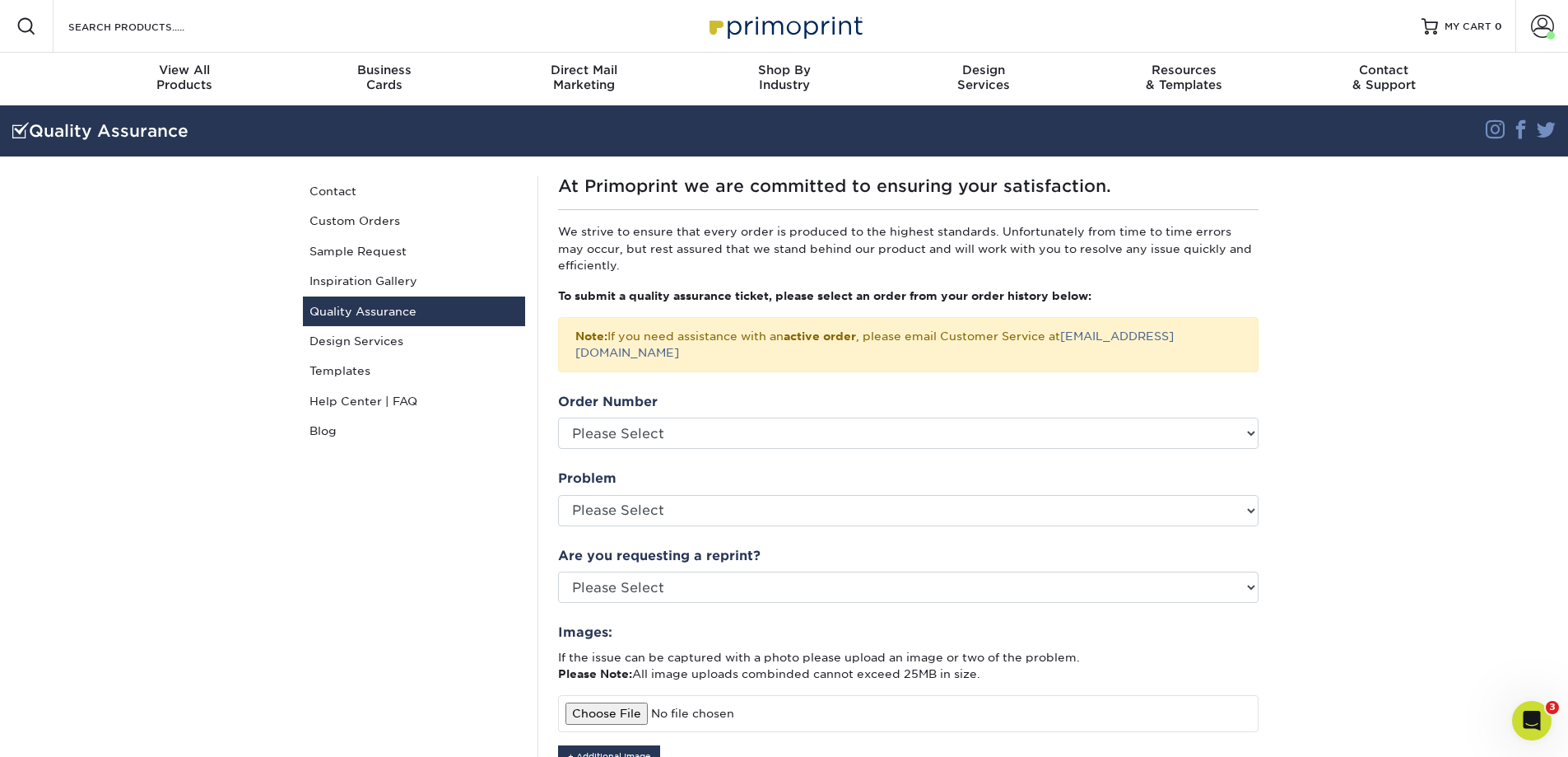
drag, startPoint x: 1510, startPoint y: 314, endPoint x: 1229, endPoint y: 206, distance: 301.0
click at [1510, 314] on section "Quality Assurance Instagram Facebook Twitter Quality Assurance Contact Custom O…" at bounding box center [784, 586] width 1568 height 961
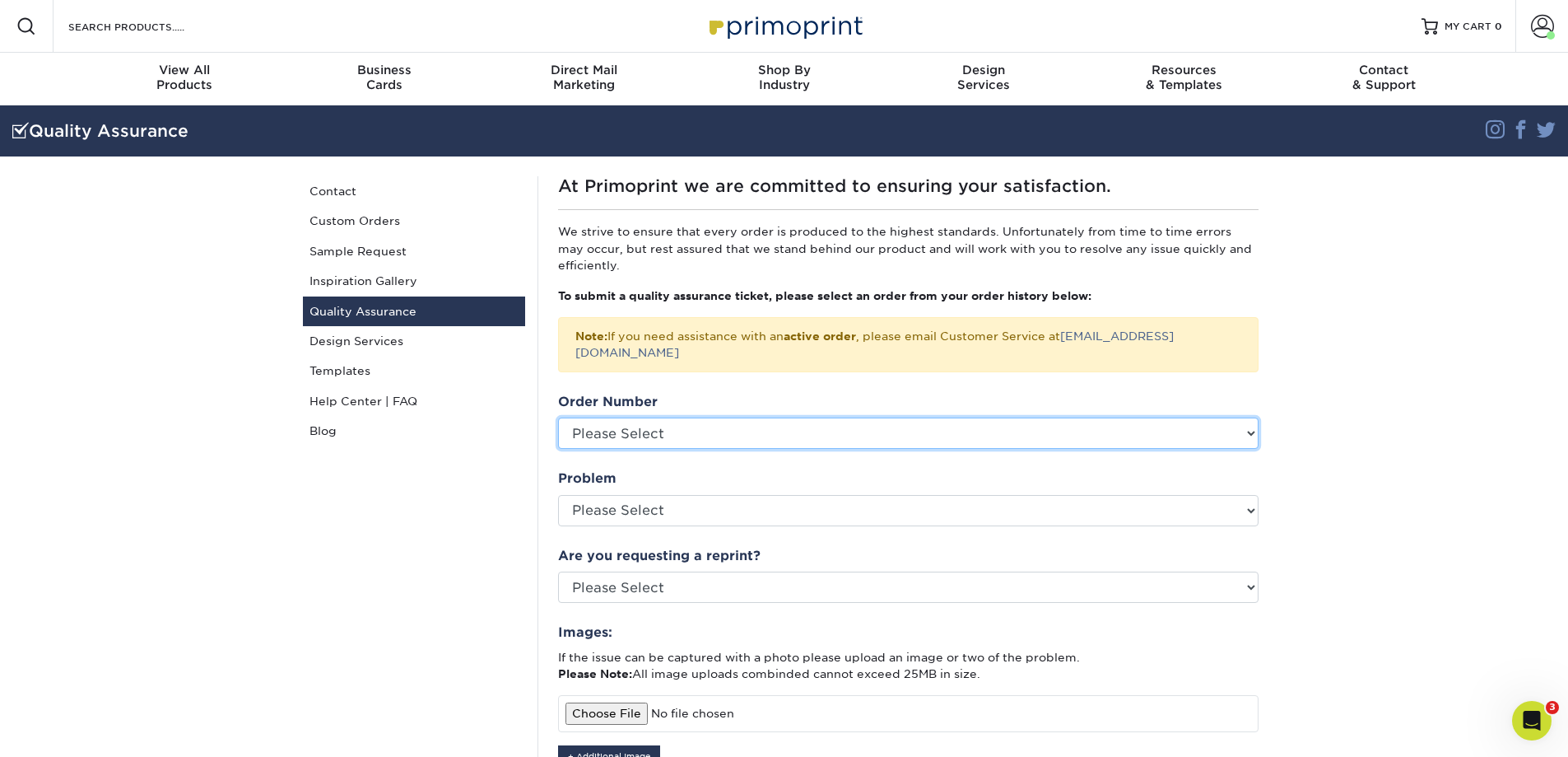
click at [681, 427] on select "Please Select P2181415 P2157154 P2154064 P2153361 P2144974 P2124664 P2123077 P2…" at bounding box center [909, 433] width 701 height 32
select select "764935"
click at [558, 417] on select "Please Select P2181415 P2157154 P2154064 P2153361 P2144974 P2124664 P2123077 P2…" at bounding box center [909, 433] width 701 height 32
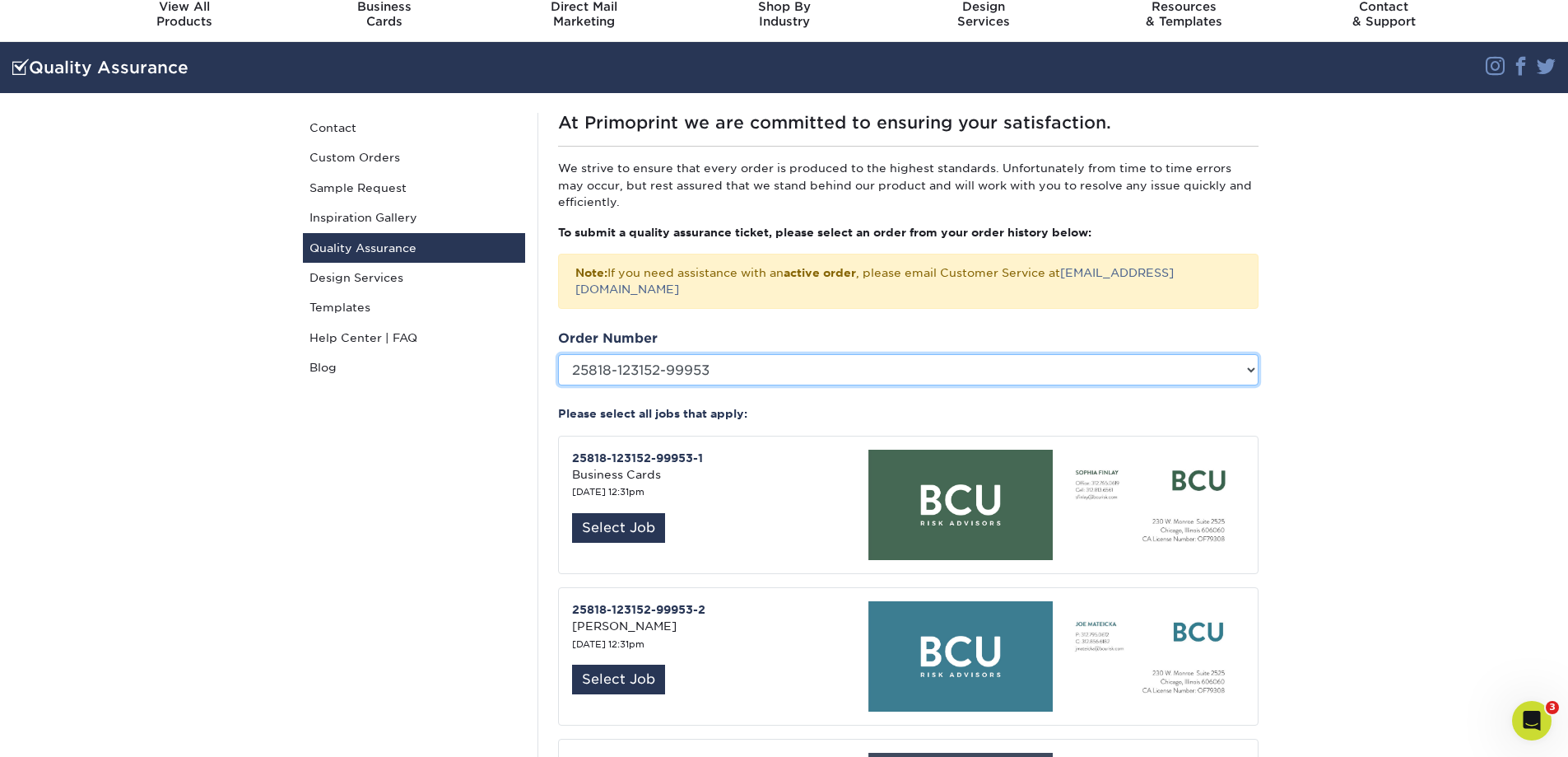
scroll to position [82, 0]
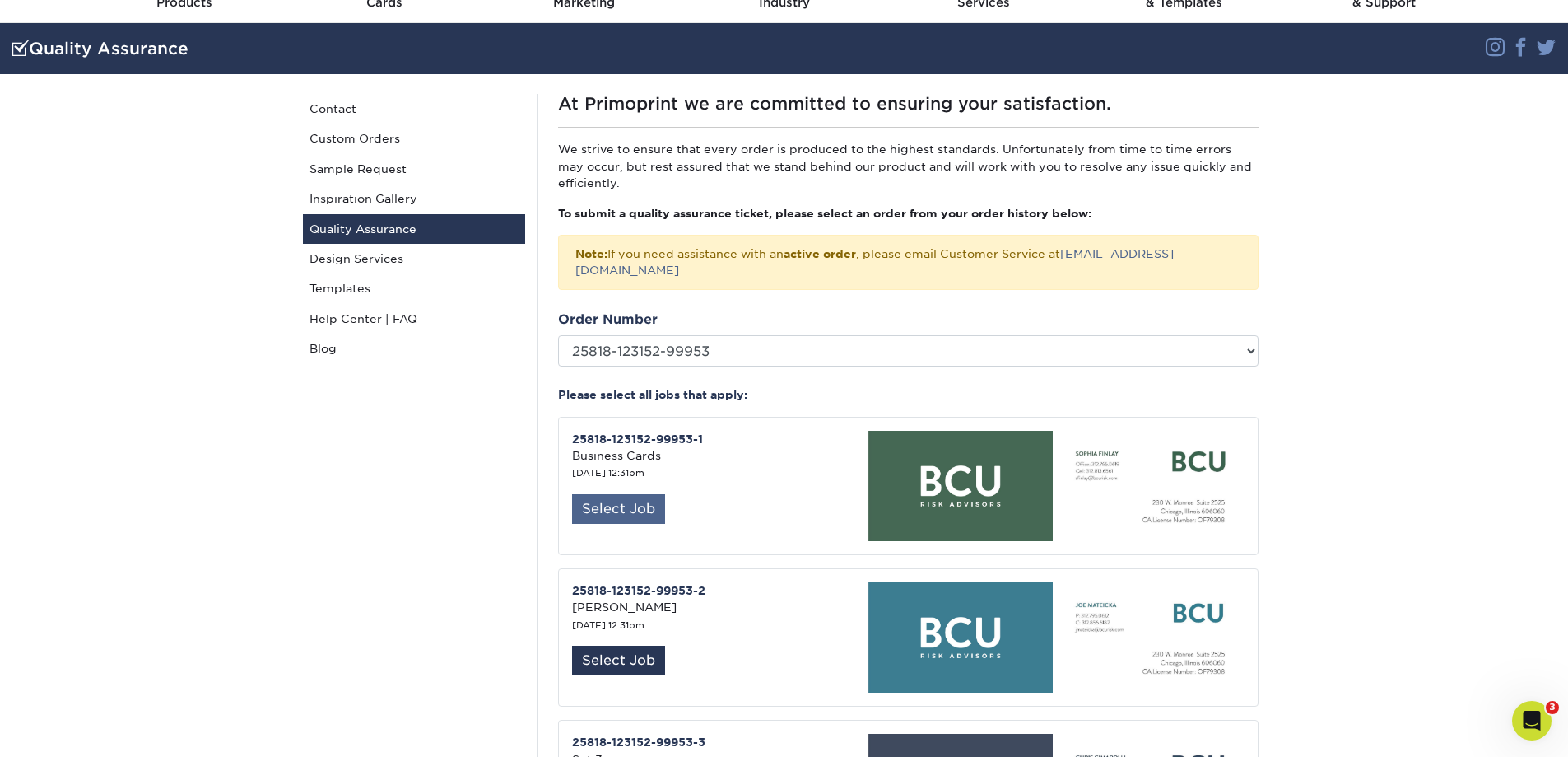
click at [637, 498] on div "Select Job" at bounding box center [618, 509] width 93 height 30
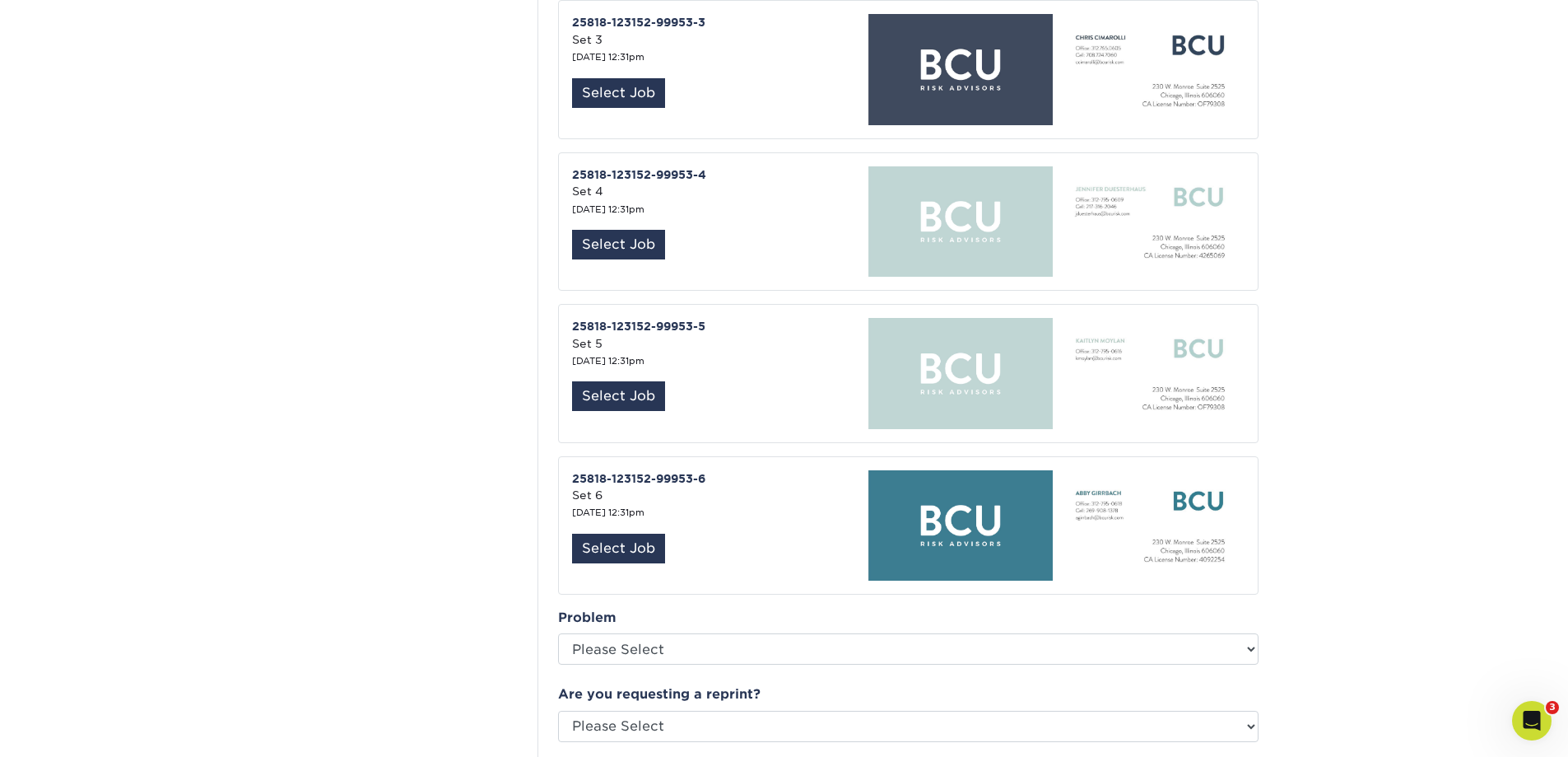
scroll to position [823, 0]
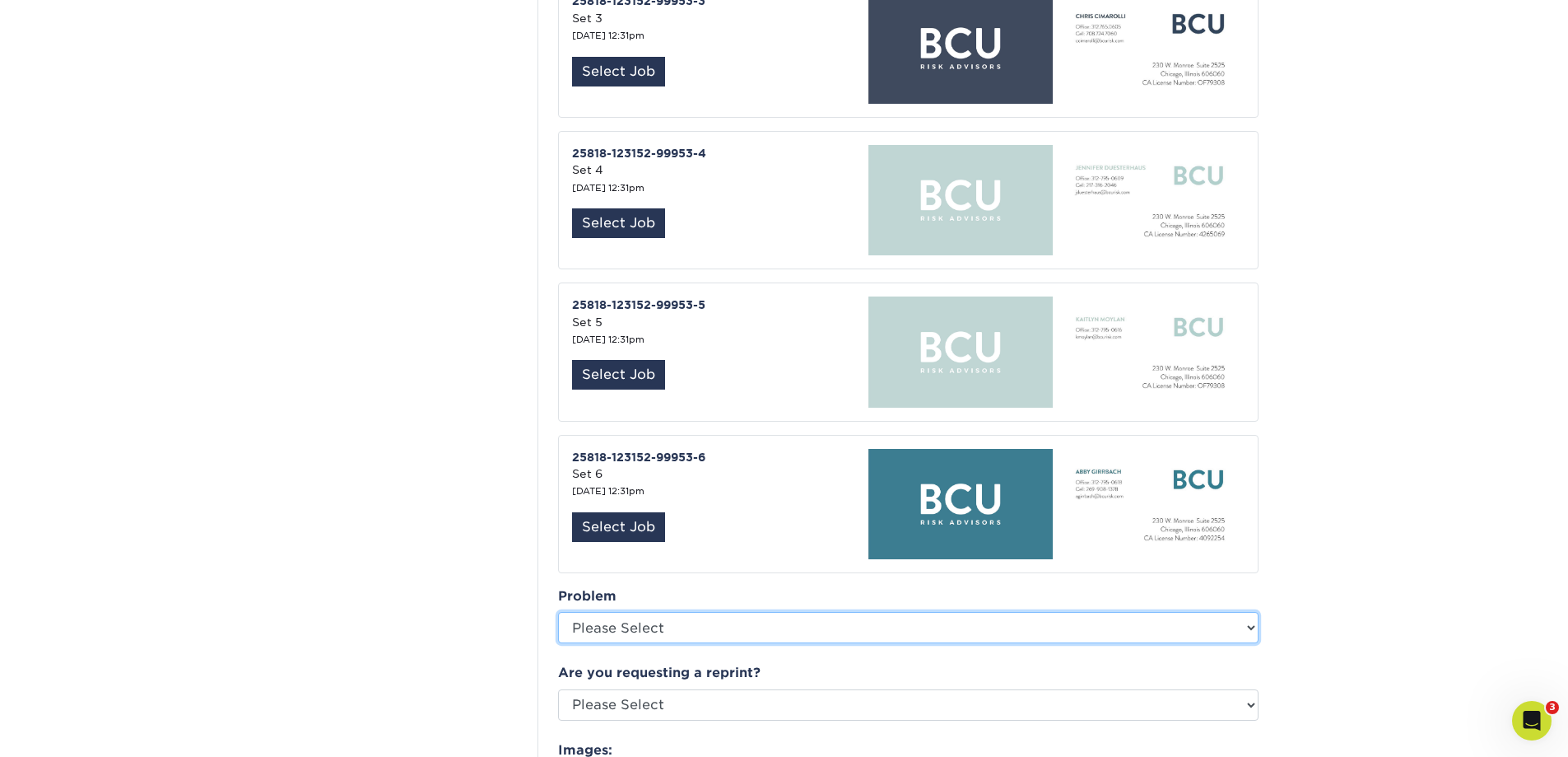
click at [669, 614] on select "Please Select Coating Missing Images Bindery Color Cutting Missing Hardware Shi…" at bounding box center [909, 627] width 701 height 32
select select "Other: Please Describe"
click at [558, 612] on select "Please Select Coating Missing Images Bindery Color Cutting Missing Hardware Shi…" at bounding box center [909, 627] width 701 height 32
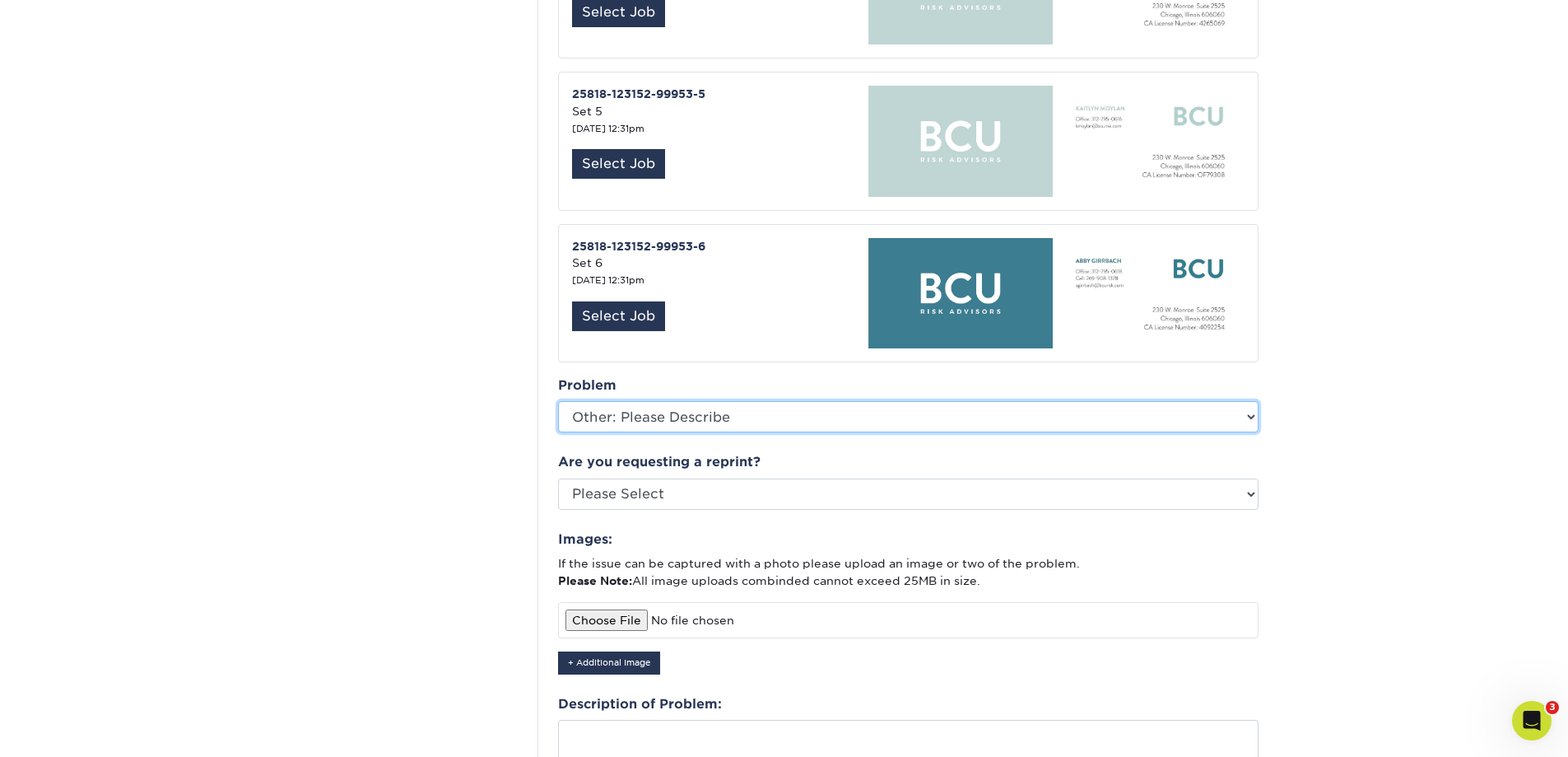
scroll to position [1070, 0]
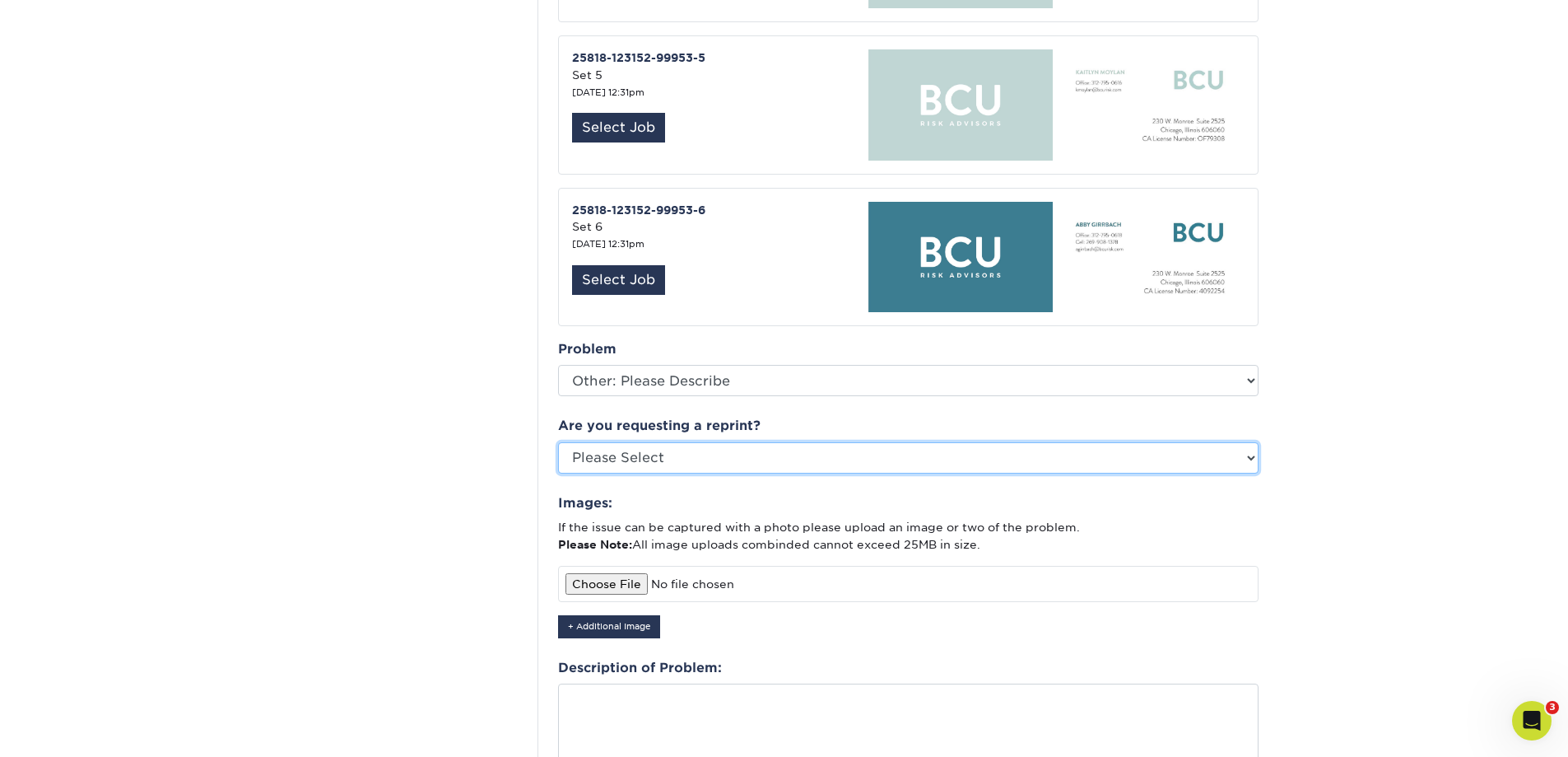
click at [799, 442] on select "Please Select Yes No Other" at bounding box center [909, 457] width 701 height 32
select select "yes"
click at [558, 442] on select "Please Select Yes No Other" at bounding box center [909, 457] width 701 height 32
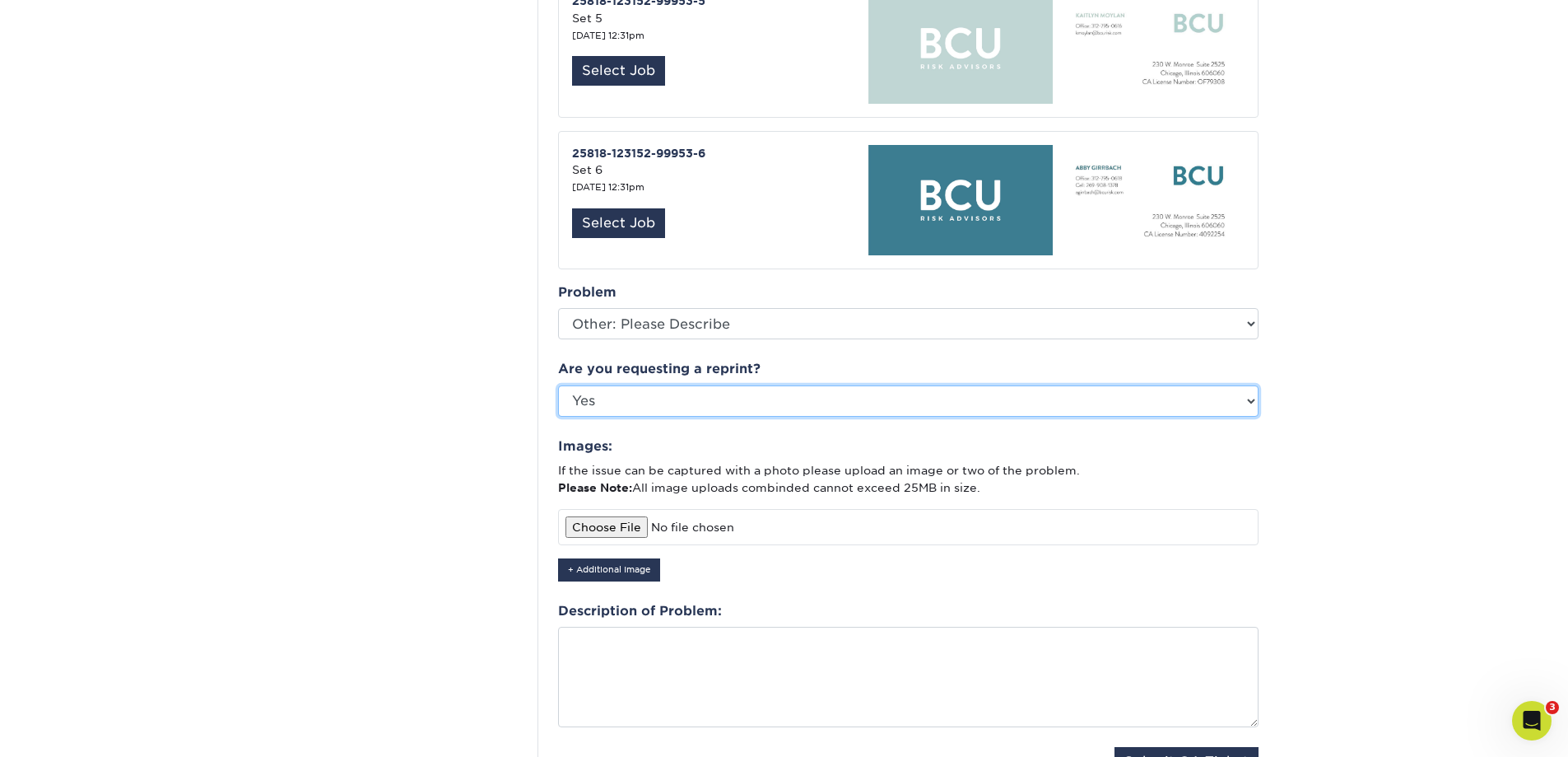
scroll to position [1153, 0]
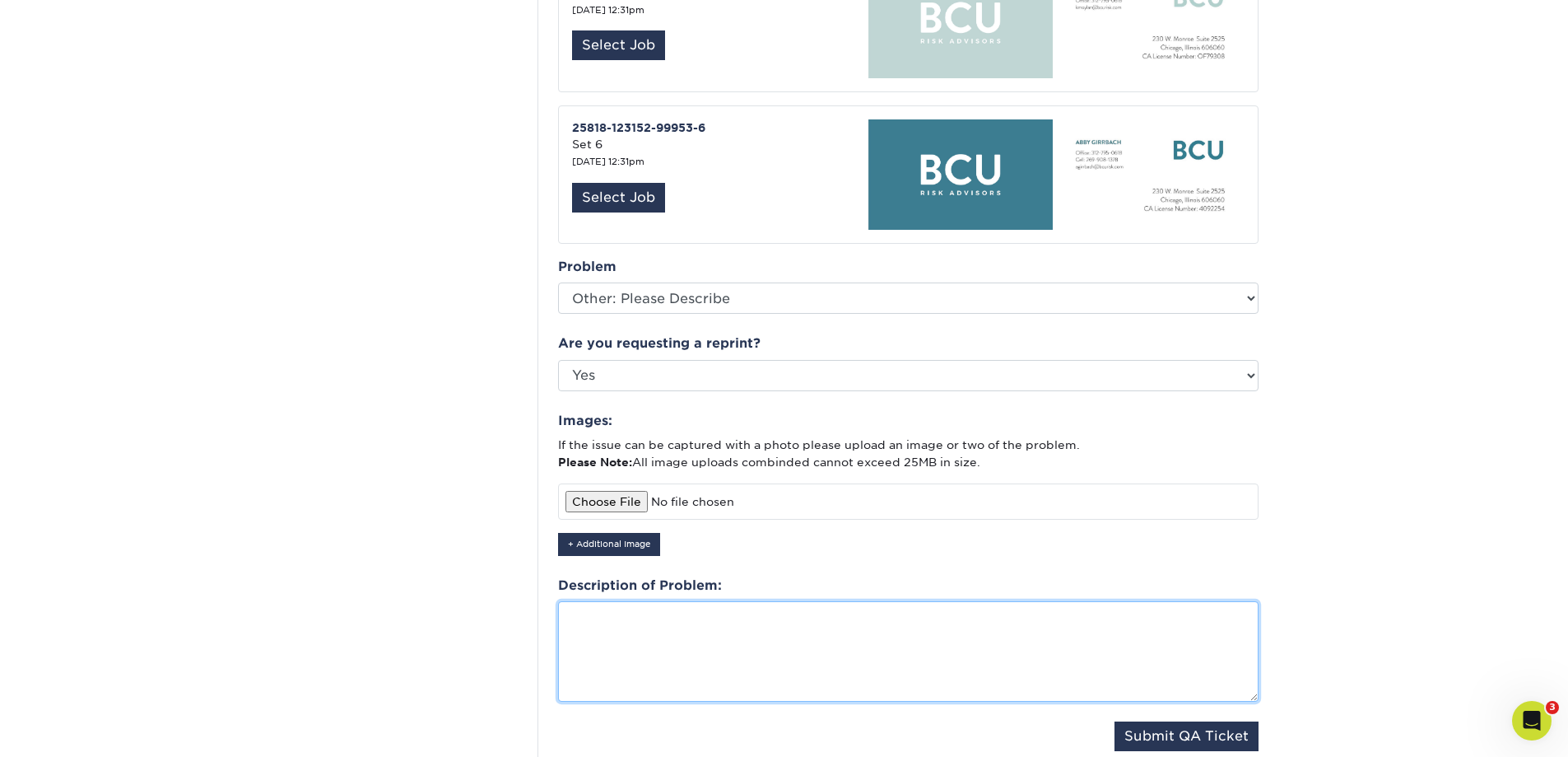
click at [742, 620] on textarea at bounding box center [909, 650] width 701 height 100
type textarea "The back of the card is not the Green background with BCU Risk Advisors as show…"
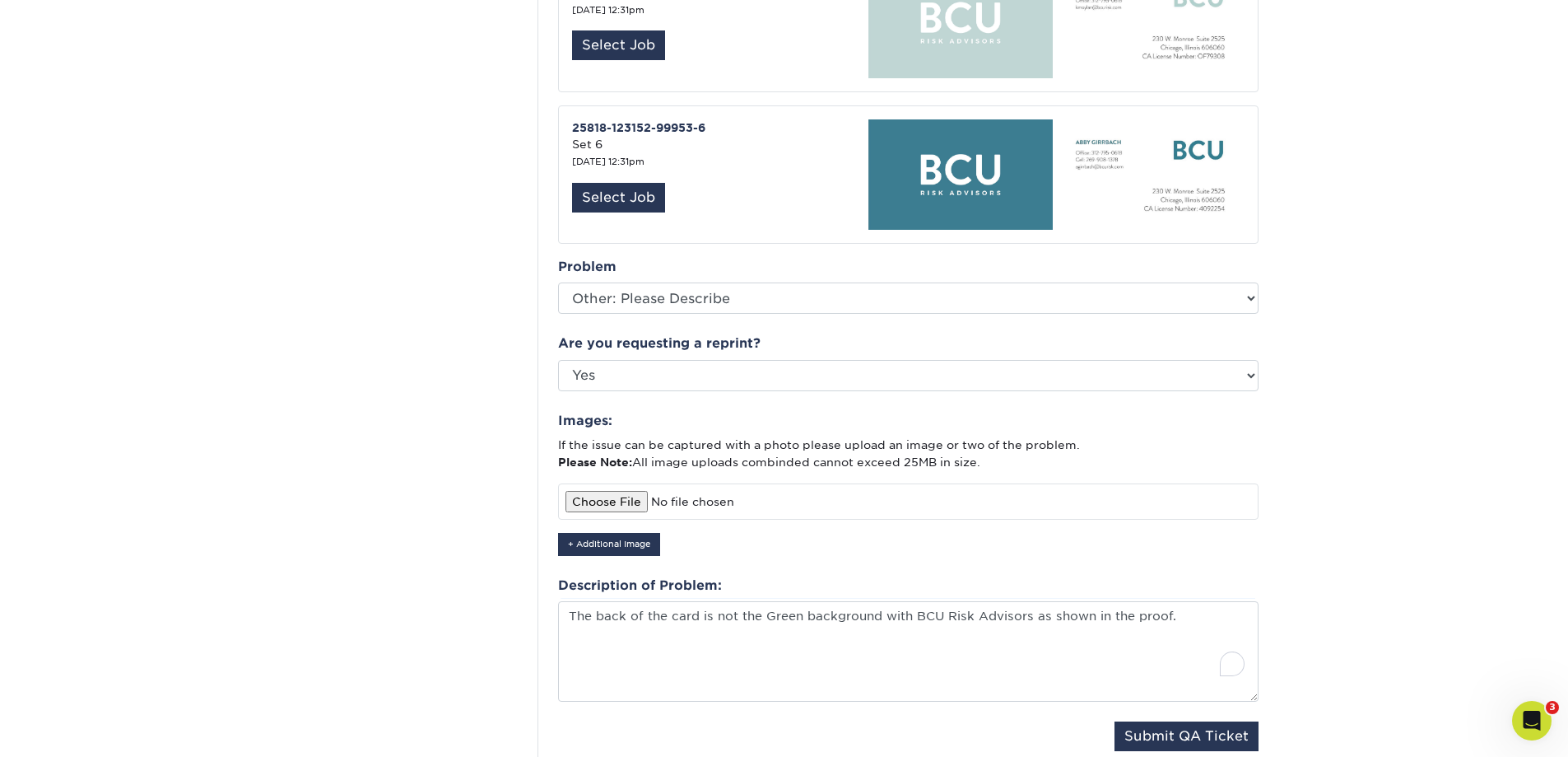
click at [609, 485] on input "file" at bounding box center [909, 501] width 701 height 36
click at [649, 533] on button "+ Additional Image" at bounding box center [609, 544] width 102 height 23
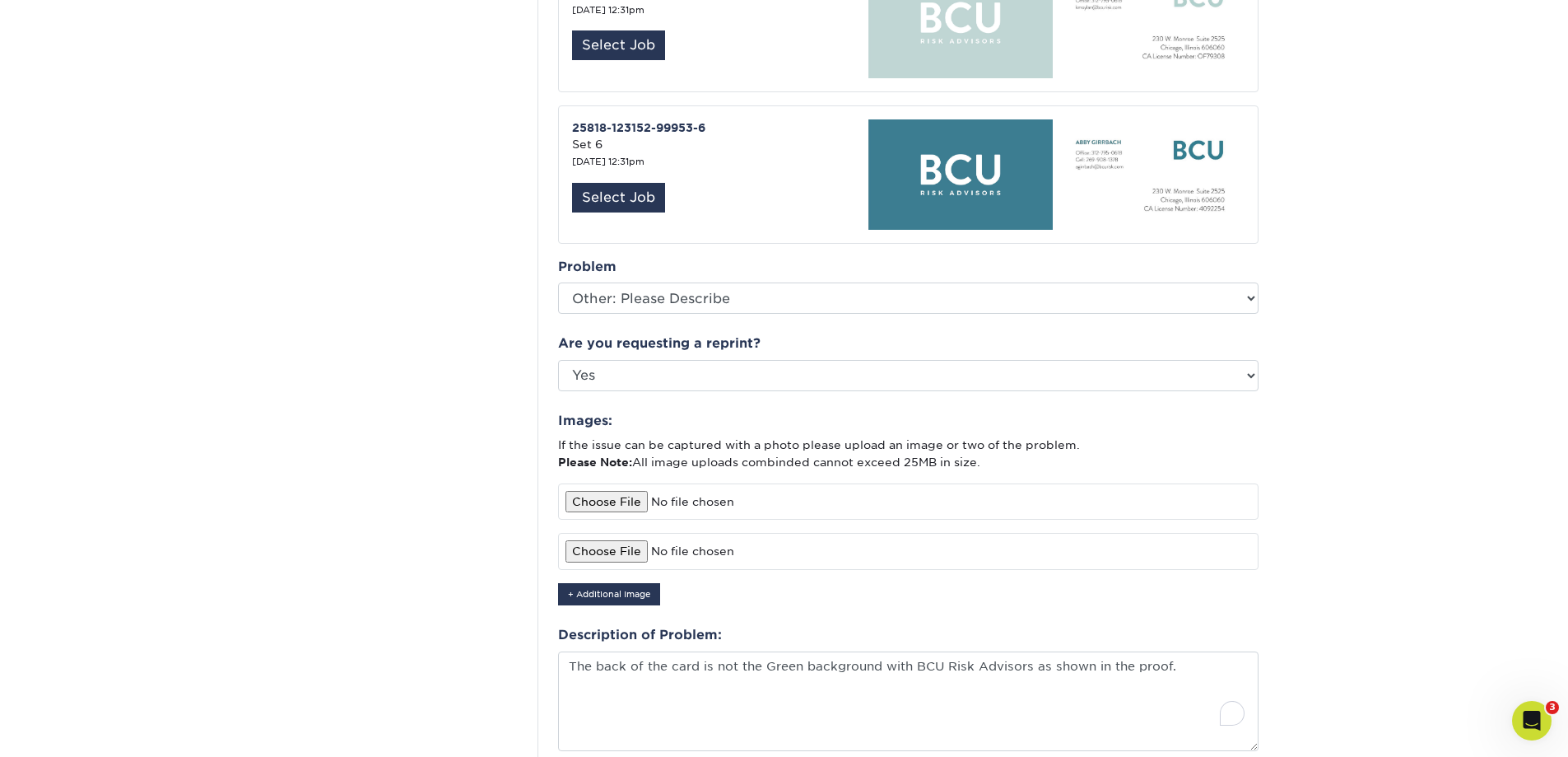
click at [636, 483] on input "file" at bounding box center [909, 501] width 701 height 36
click at [605, 483] on input "file" at bounding box center [909, 501] width 701 height 36
type input "C:\fakepath\IMG_4256.jpg"
click at [611, 535] on input "file" at bounding box center [909, 551] width 701 height 36
type input "C:\fakepath\IMG_4258.jpg"
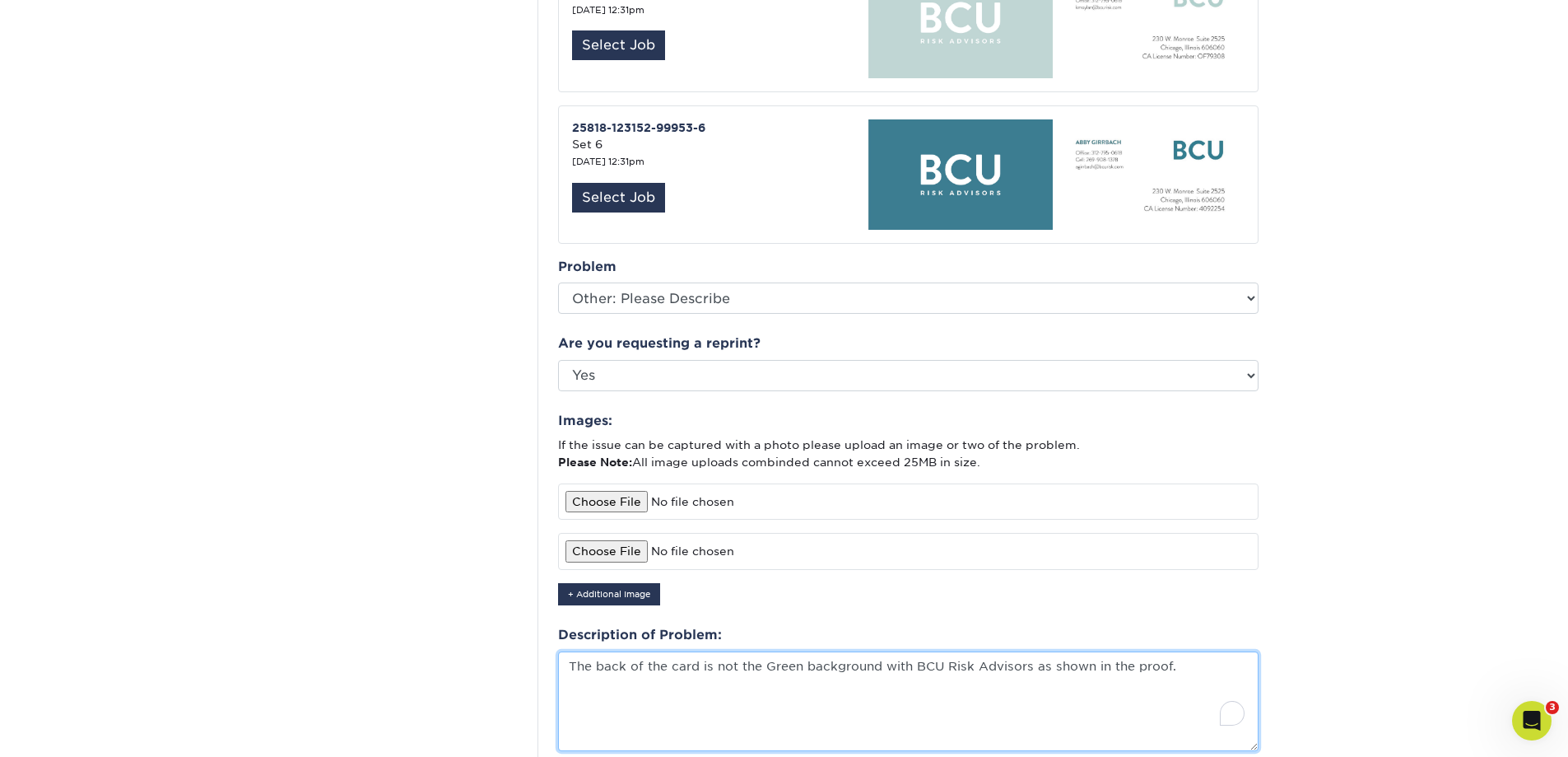
click at [1220, 663] on textarea "The back of the card is not the Green background with BCU Risk Advisors as show…" at bounding box center [909, 701] width 701 height 100
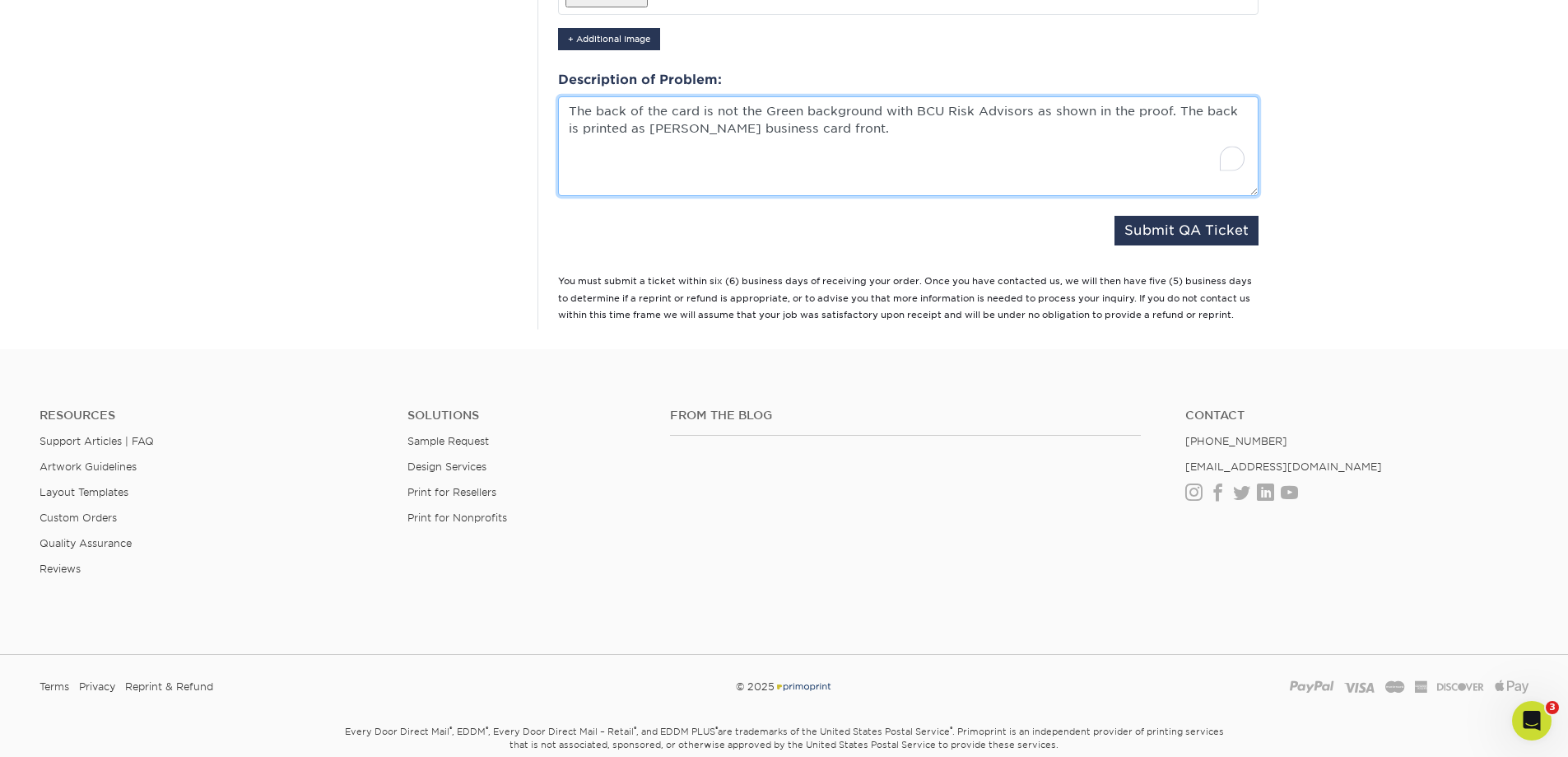
scroll to position [1729, 0]
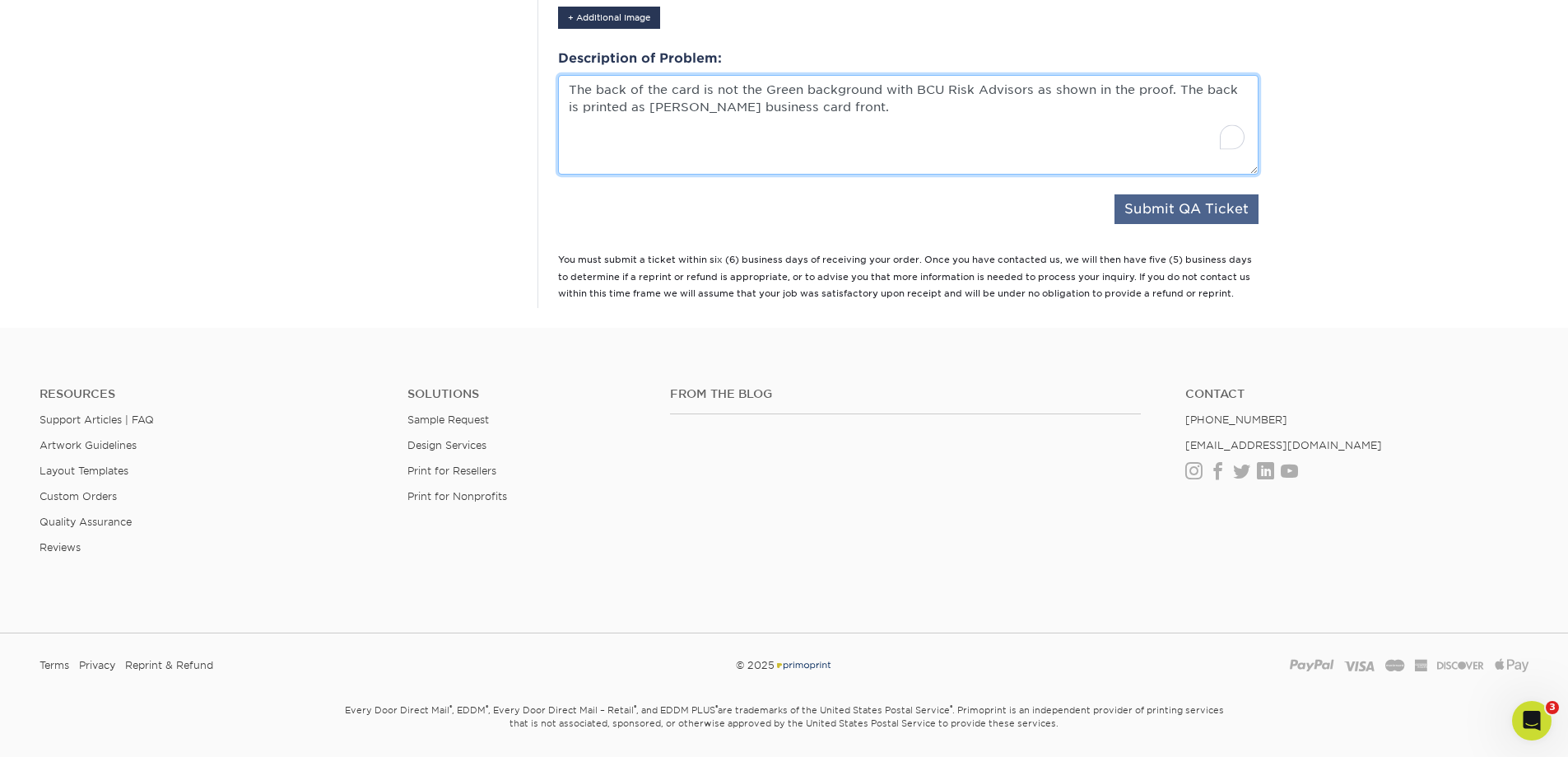
type textarea "The back of the card is not the Green background with BCU Risk Advisors as show…"
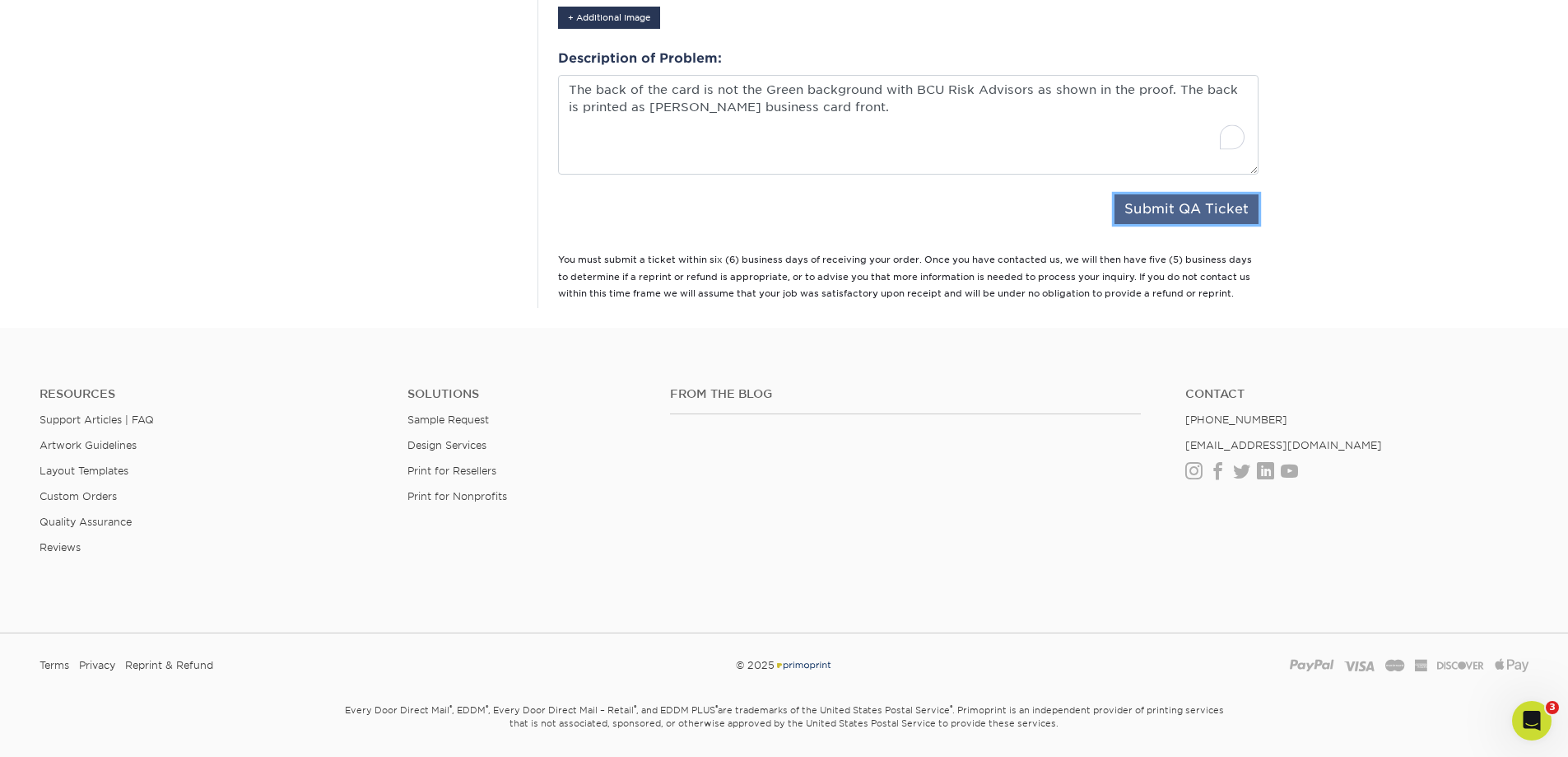
click at [1193, 194] on button "Submit QA Ticket" at bounding box center [1187, 209] width 145 height 30
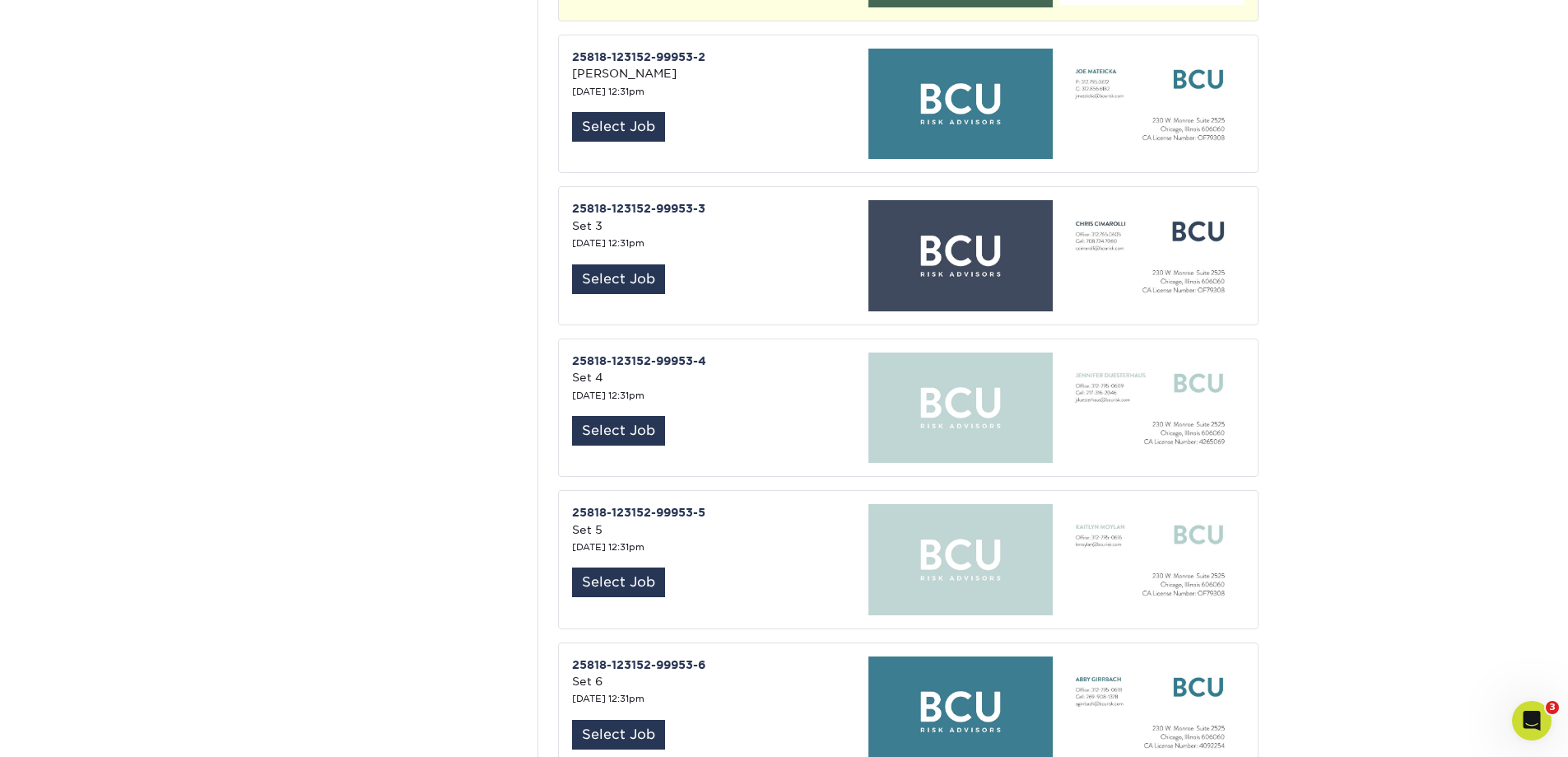
scroll to position [164, 0]
